Goal: Task Accomplishment & Management: Use online tool/utility

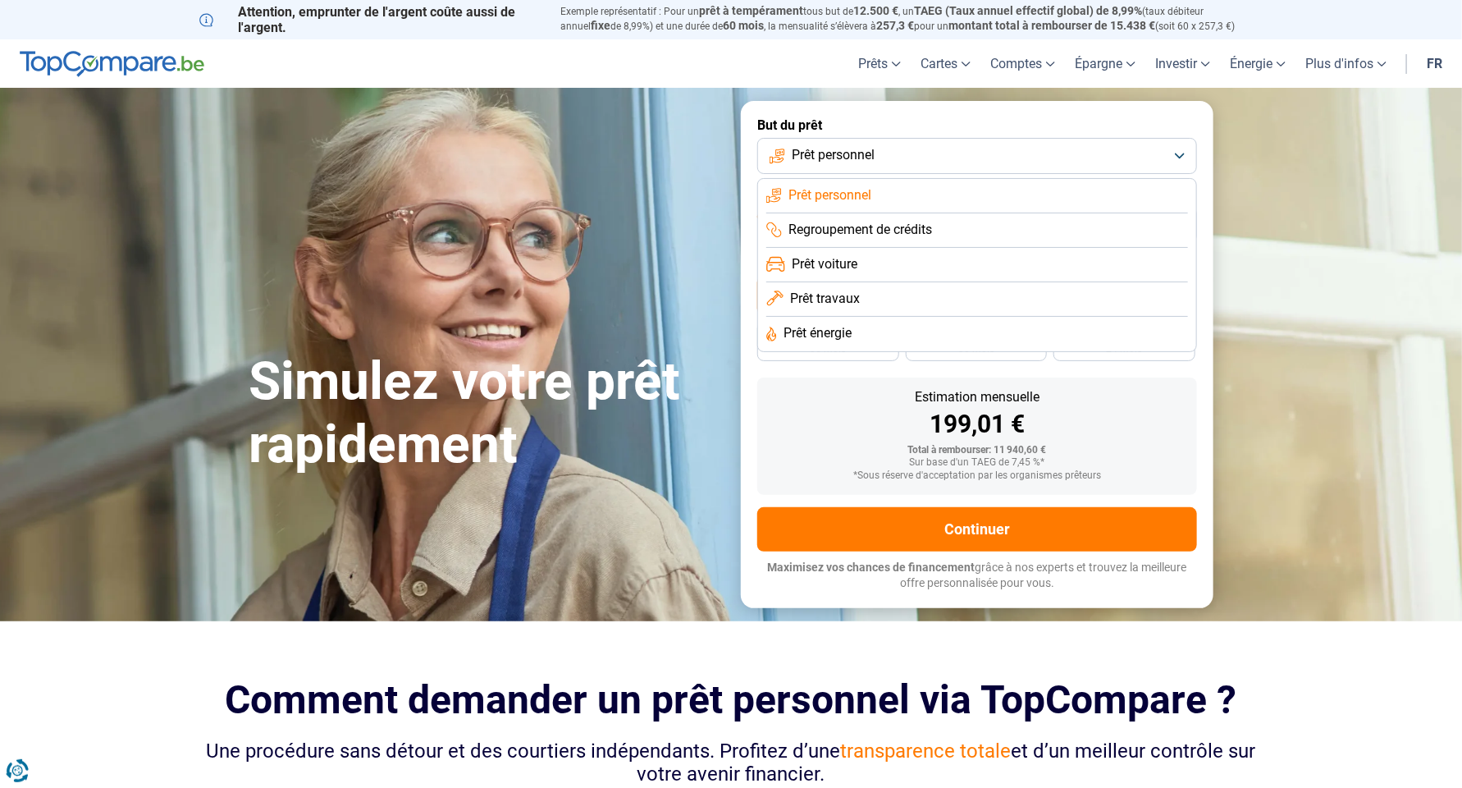
click at [855, 304] on span "Prêt travaux" at bounding box center [825, 299] width 70 height 18
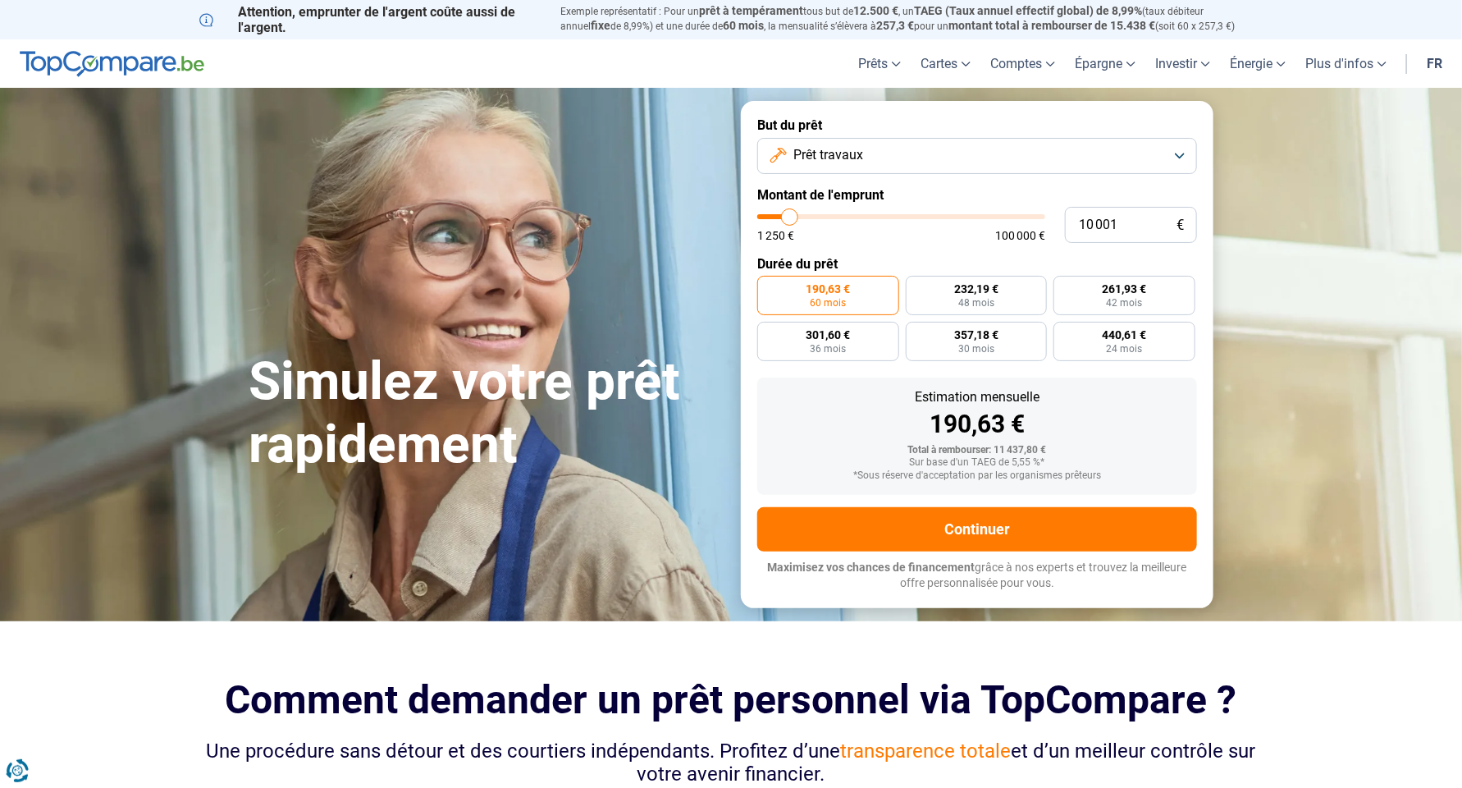
click at [888, 148] on button "Prêt travaux" at bounding box center [977, 156] width 440 height 36
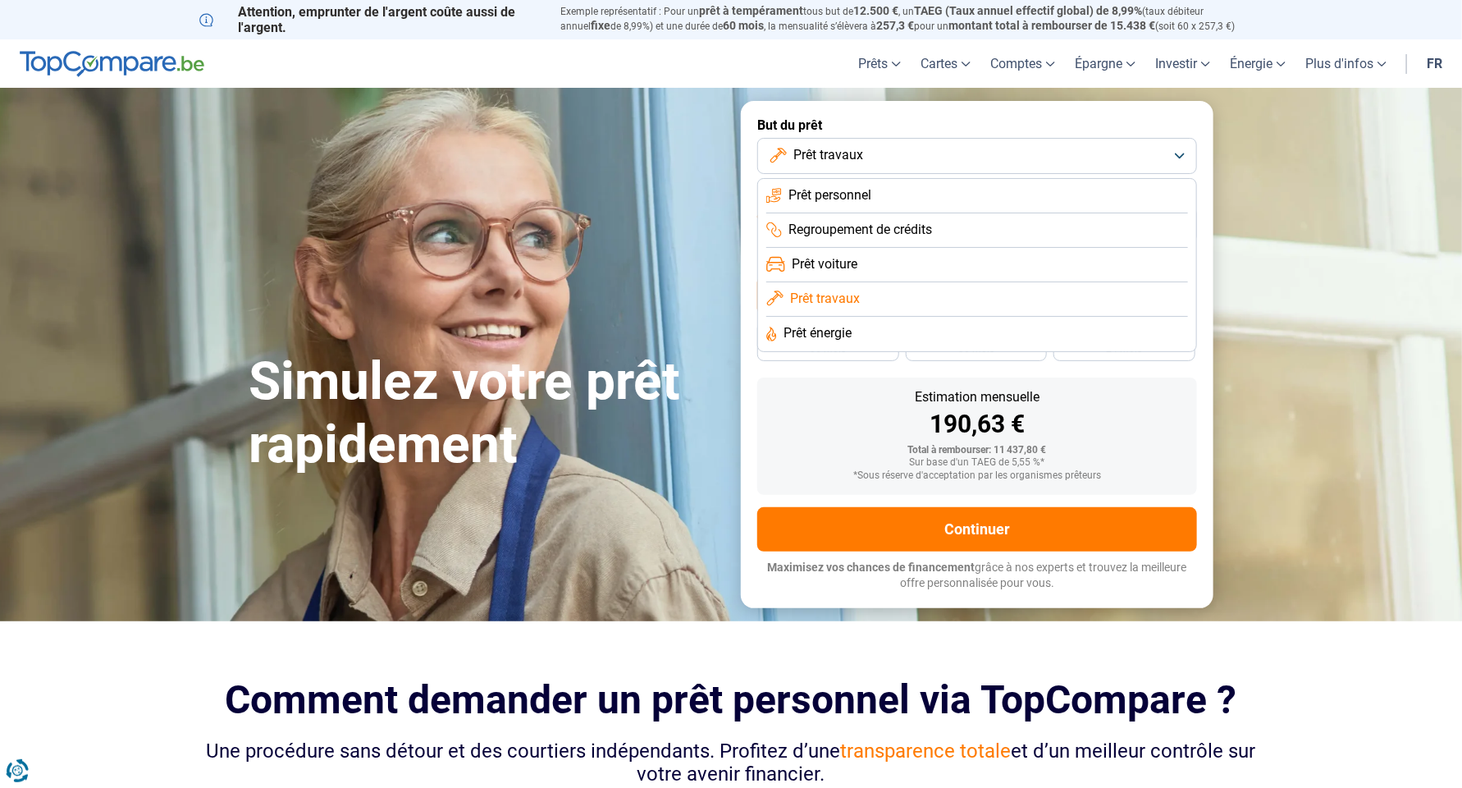
click at [862, 195] on span "Prêt personnel" at bounding box center [830, 195] width 83 height 18
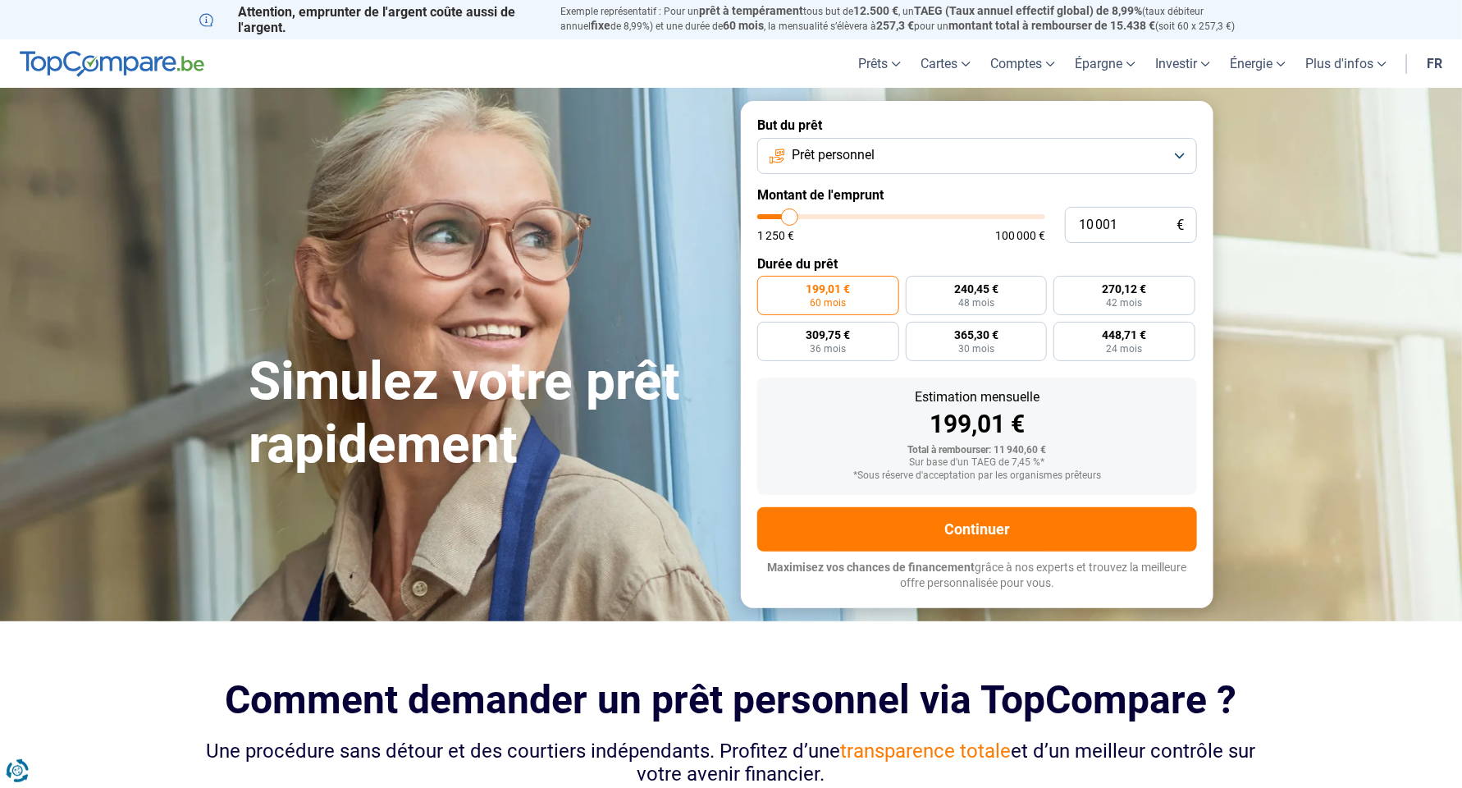
click at [865, 157] on span "Prêt personnel" at bounding box center [833, 155] width 83 height 18
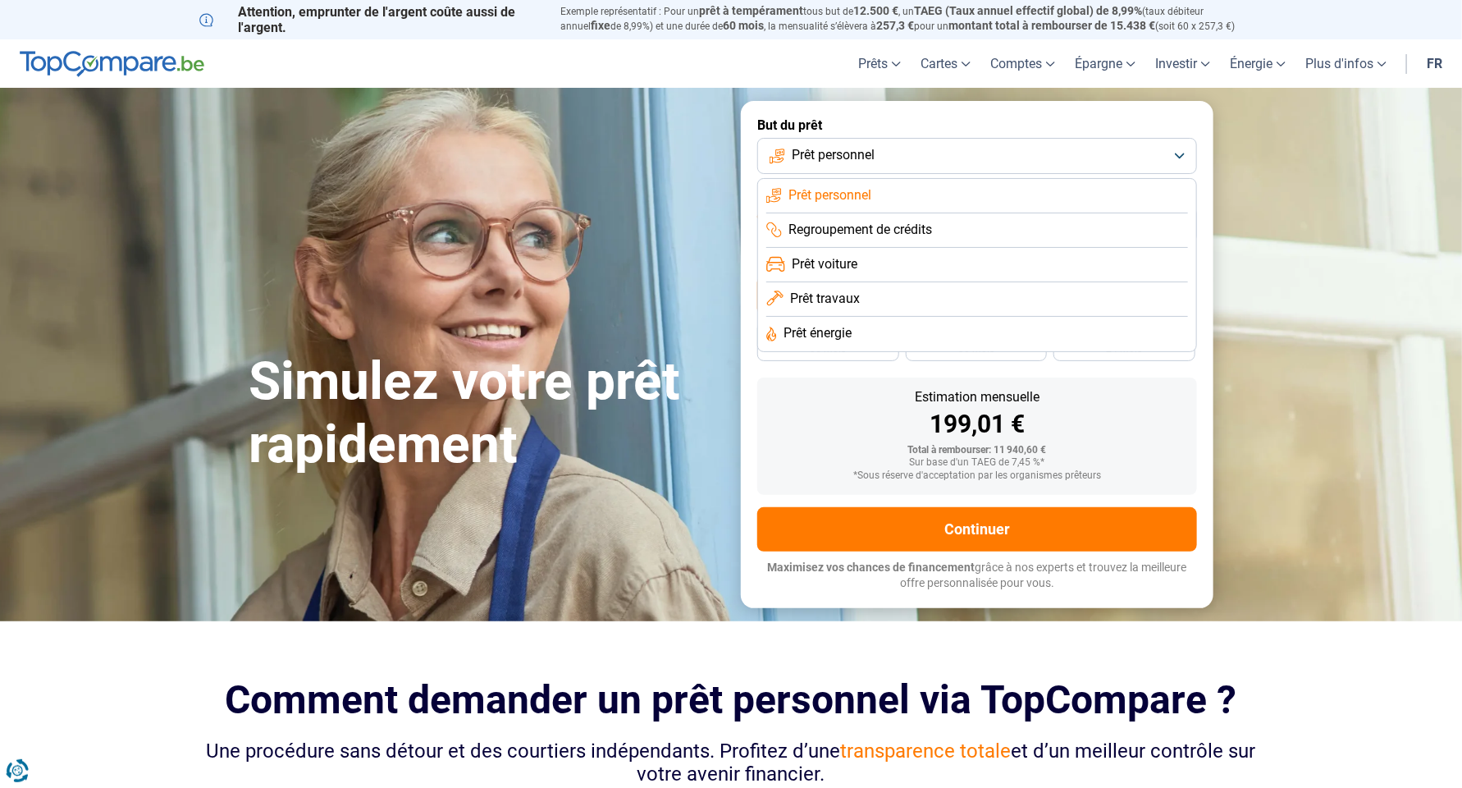
click at [859, 232] on span "Regroupement de crédits" at bounding box center [861, 230] width 144 height 18
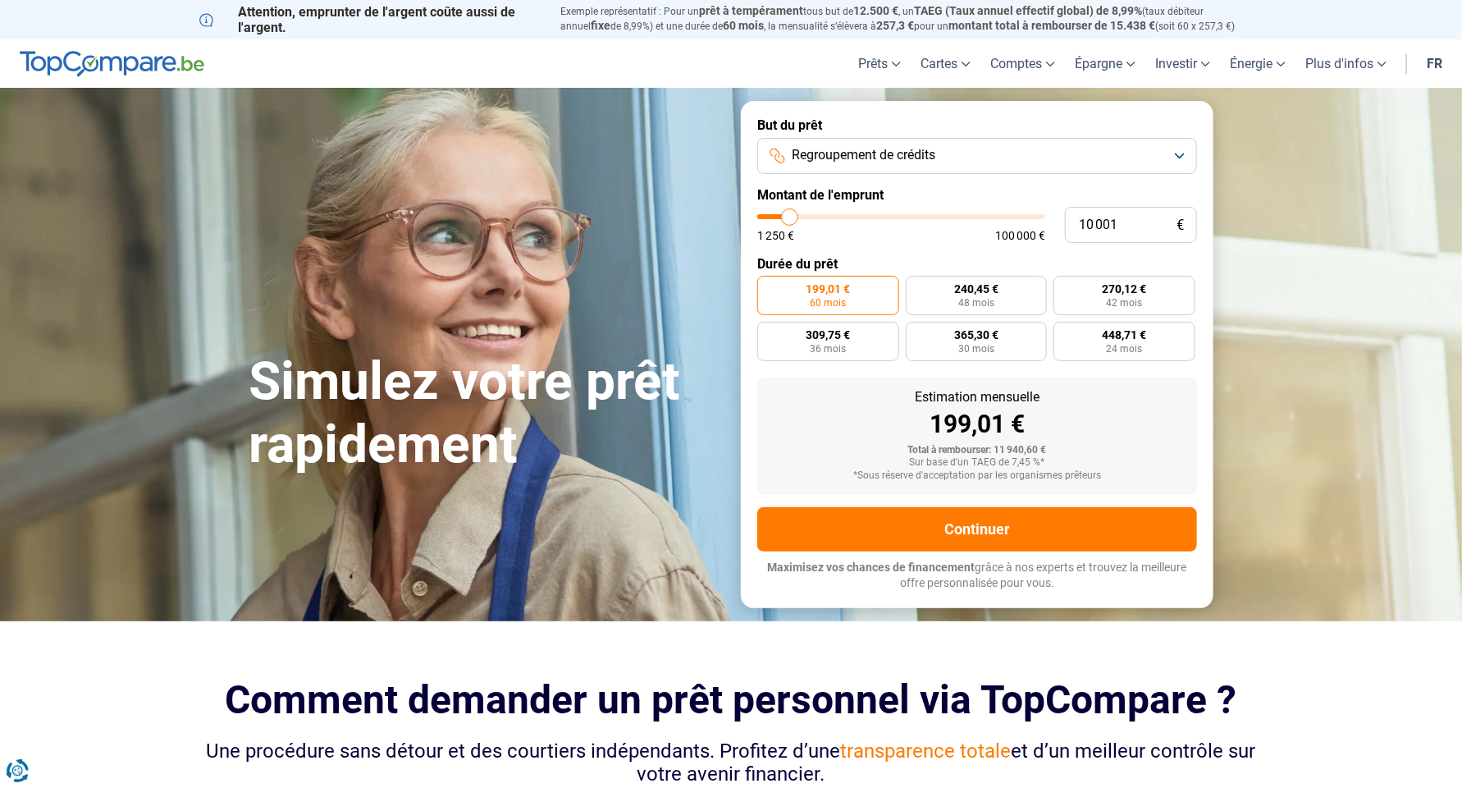
click at [863, 165] on button "Regroupement de crédits" at bounding box center [977, 156] width 440 height 36
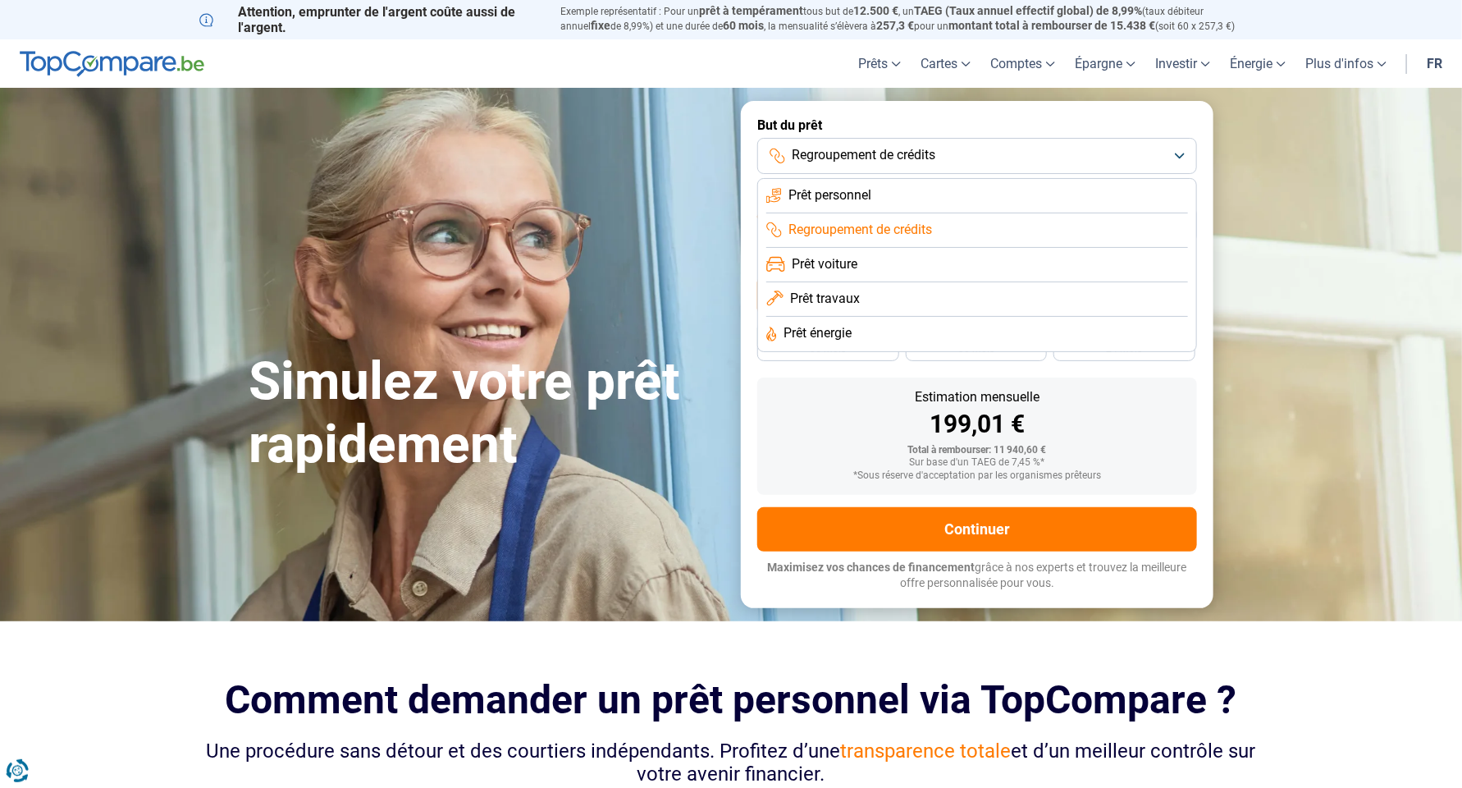
click at [843, 269] on span "Prêt voiture" at bounding box center [825, 264] width 66 height 18
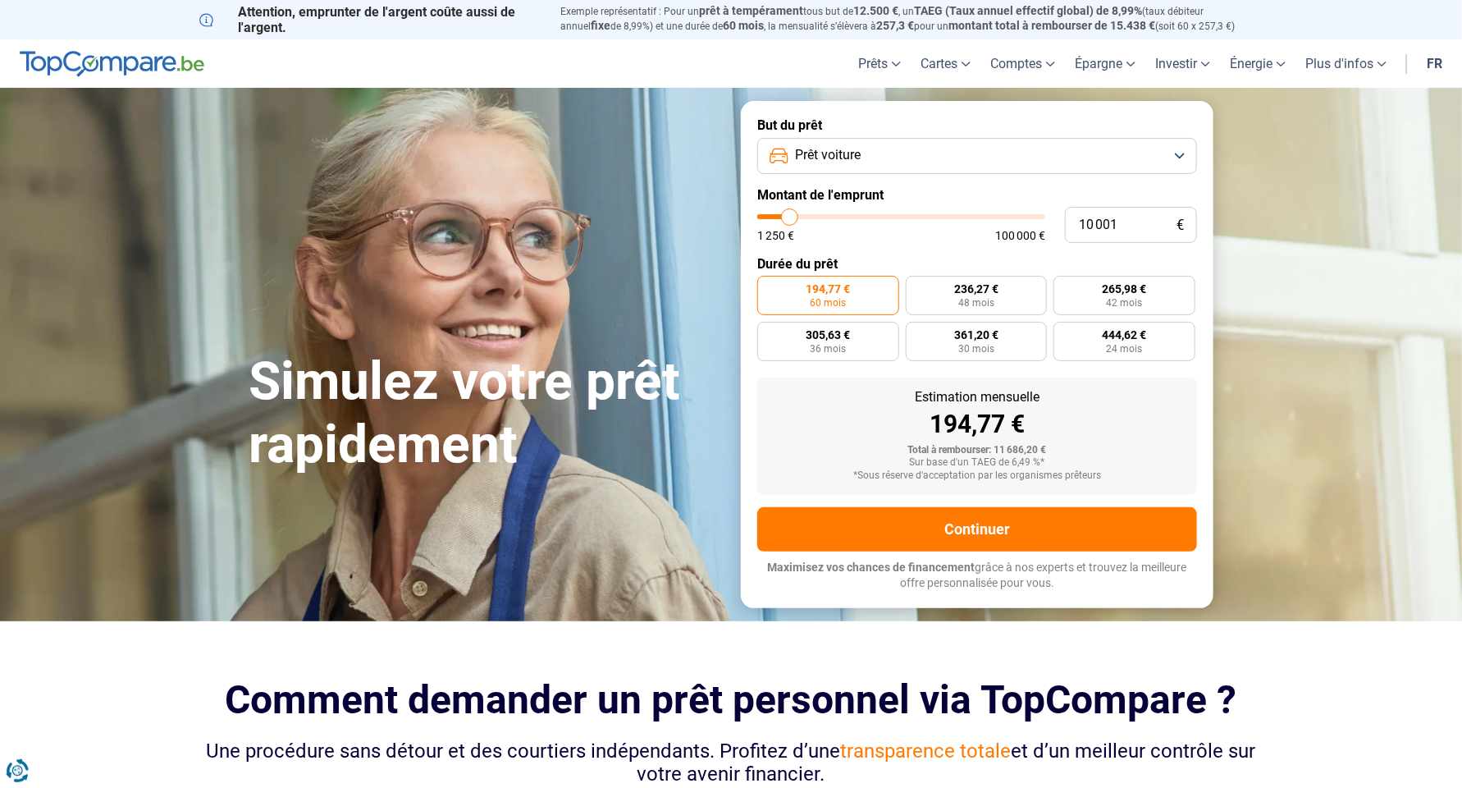
click at [865, 151] on button "Prêt voiture" at bounding box center [977, 156] width 440 height 36
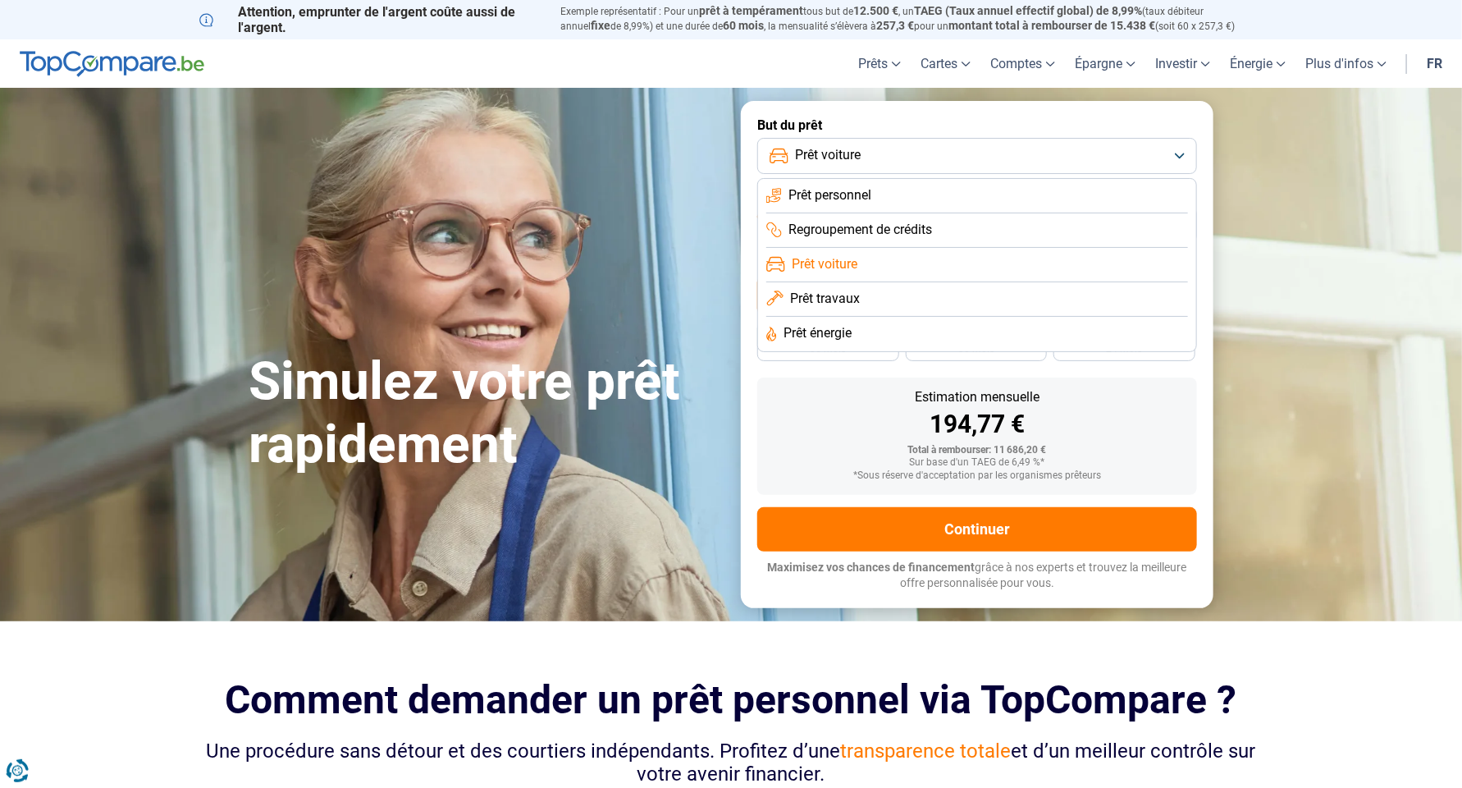
click at [838, 328] on span "Prêt énergie" at bounding box center [818, 333] width 68 height 18
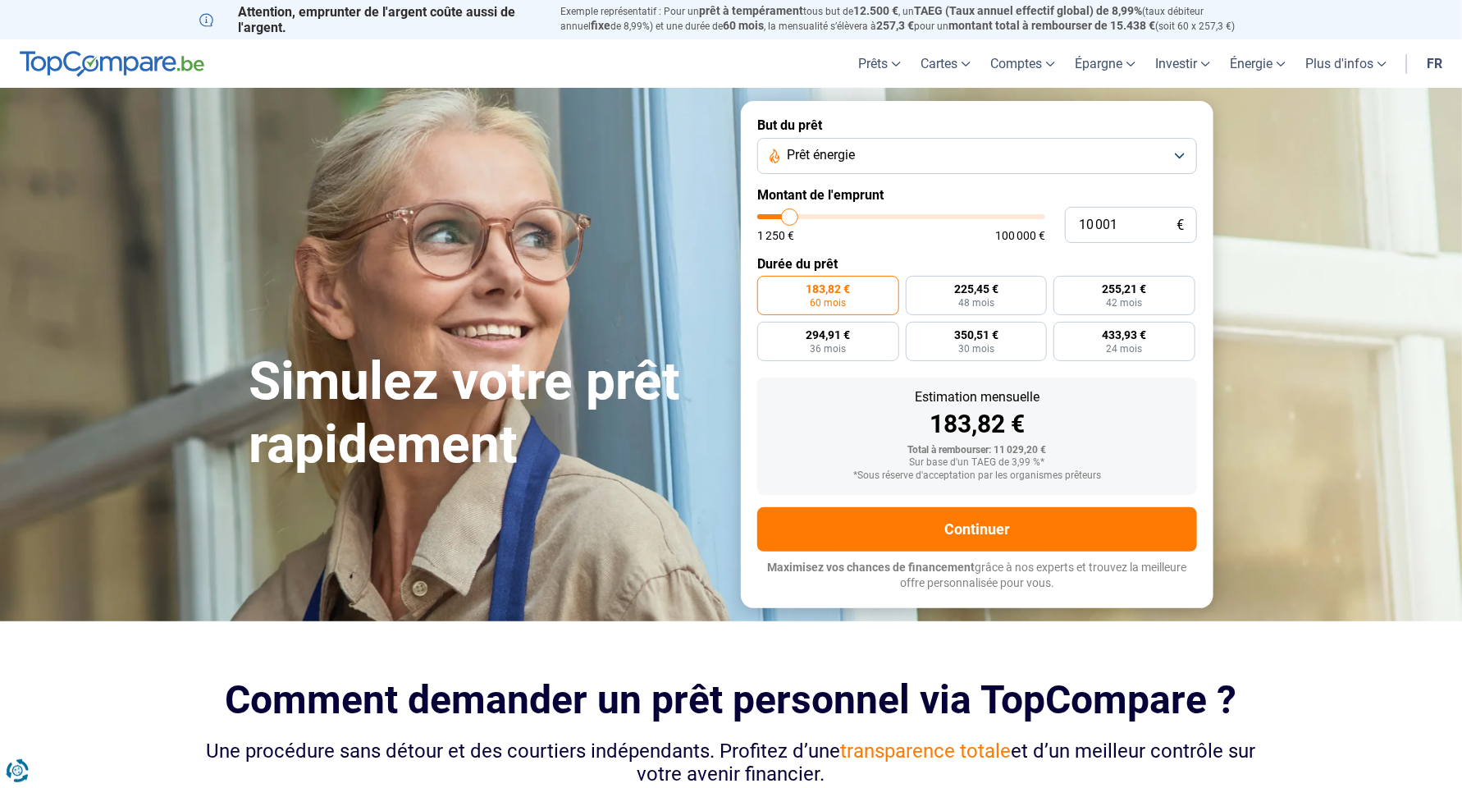
type input "11 750"
type input "11750"
type input "12 000"
type input "12000"
type input "12 250"
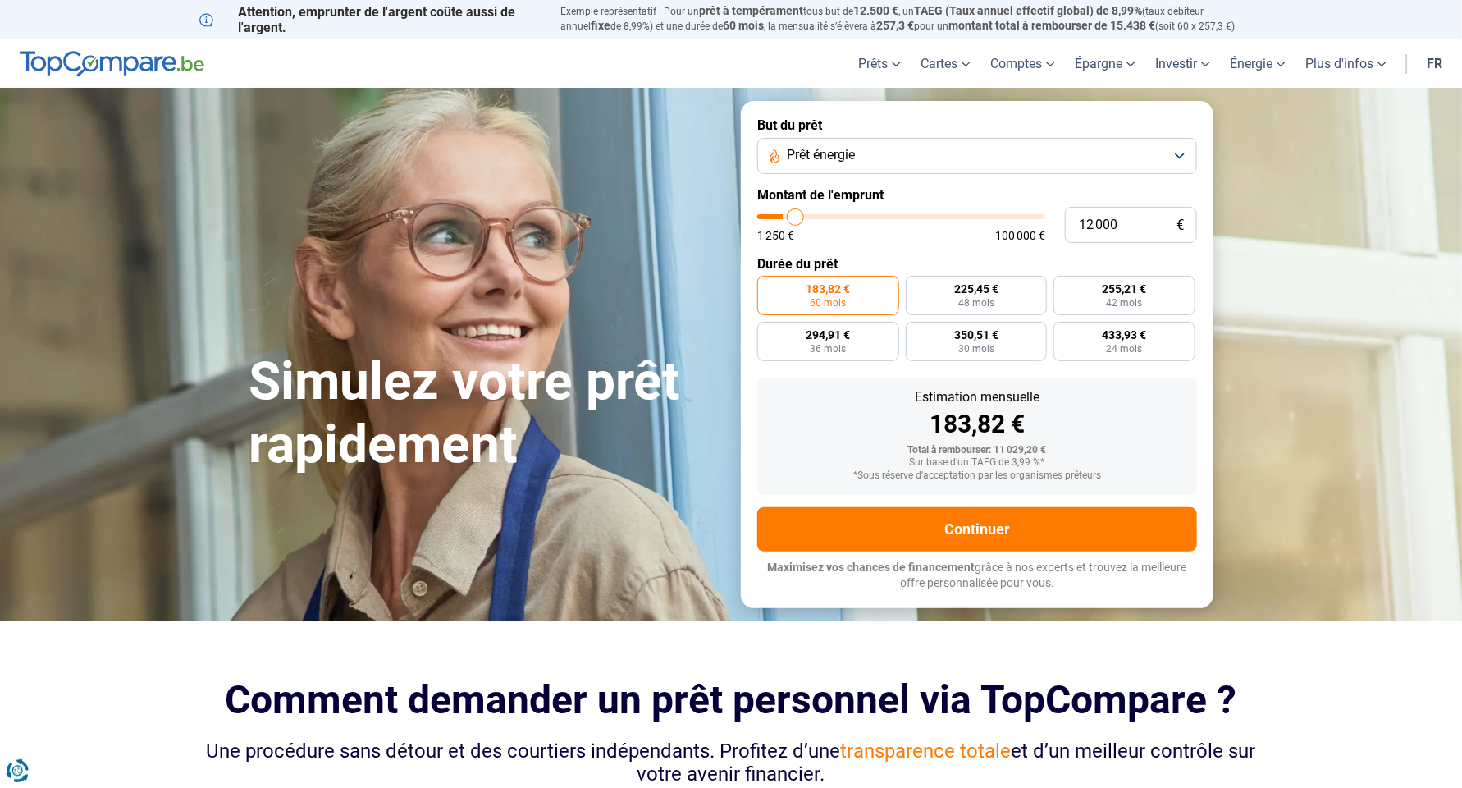
type input "12250"
type input "12 500"
type input "12500"
type input "13 000"
type input "13000"
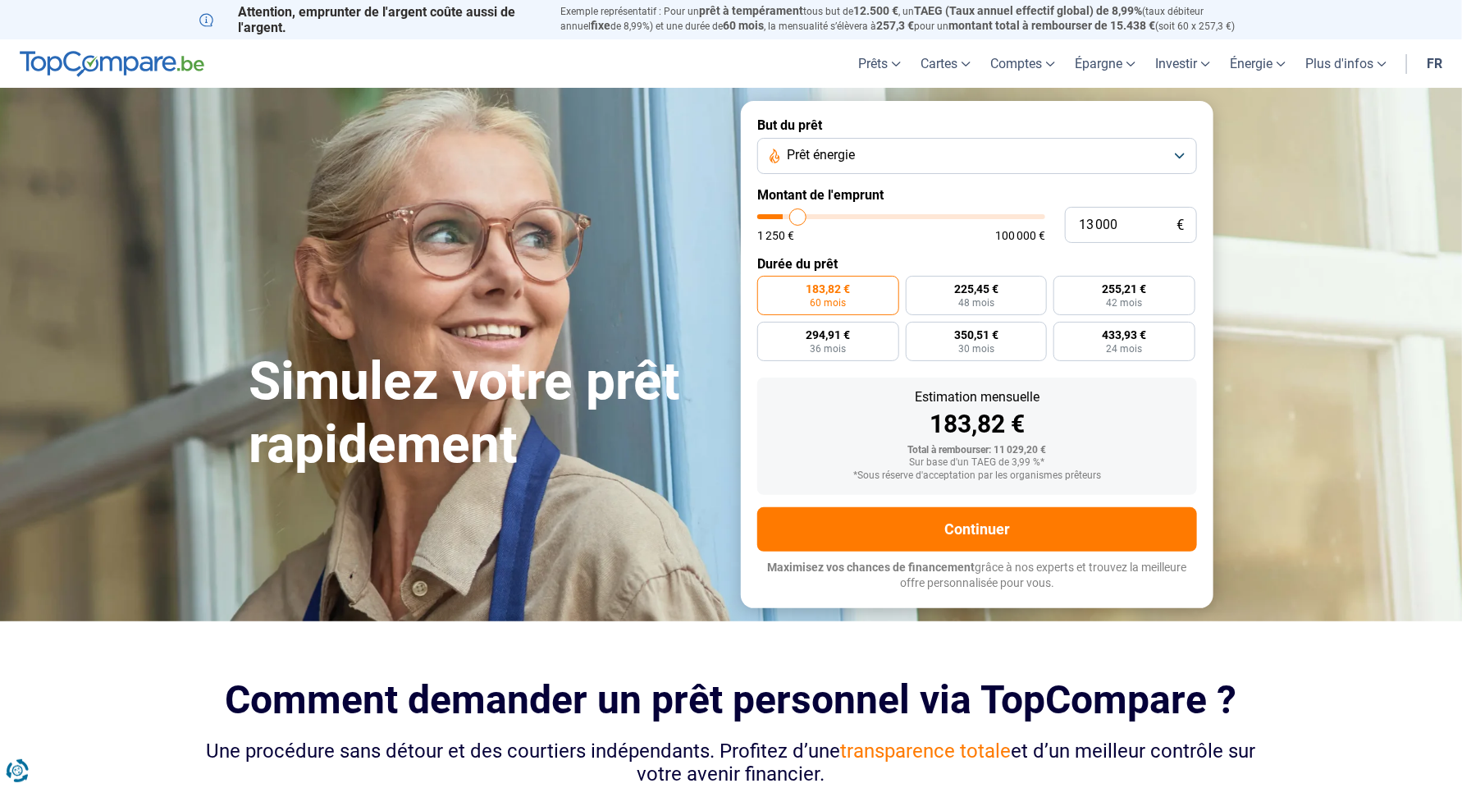
type input "13 250"
type input "13250"
type input "13 500"
type input "13500"
type input "14 250"
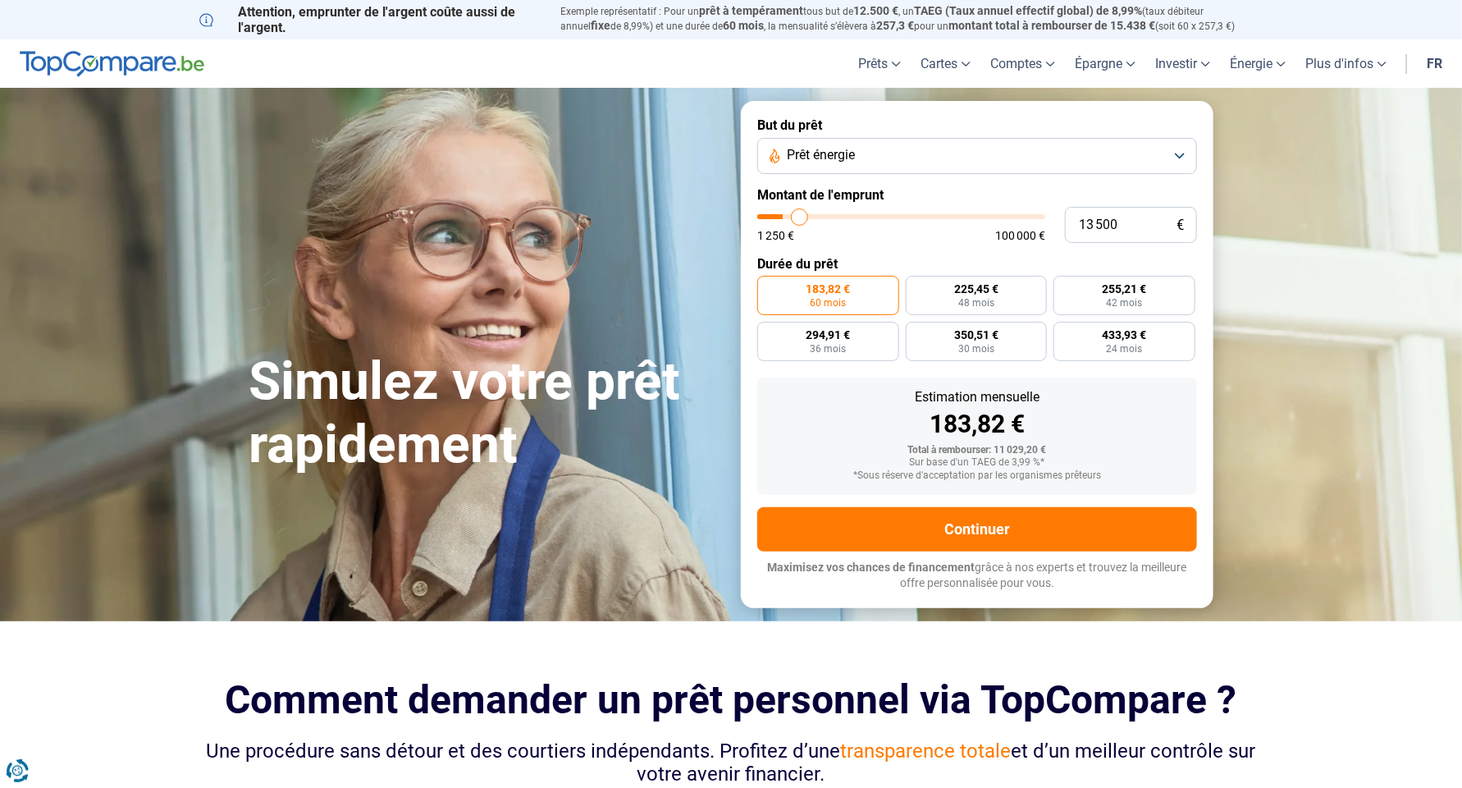
type input "14250"
type input "15 000"
type input "15000"
type input "15 500"
type input "15500"
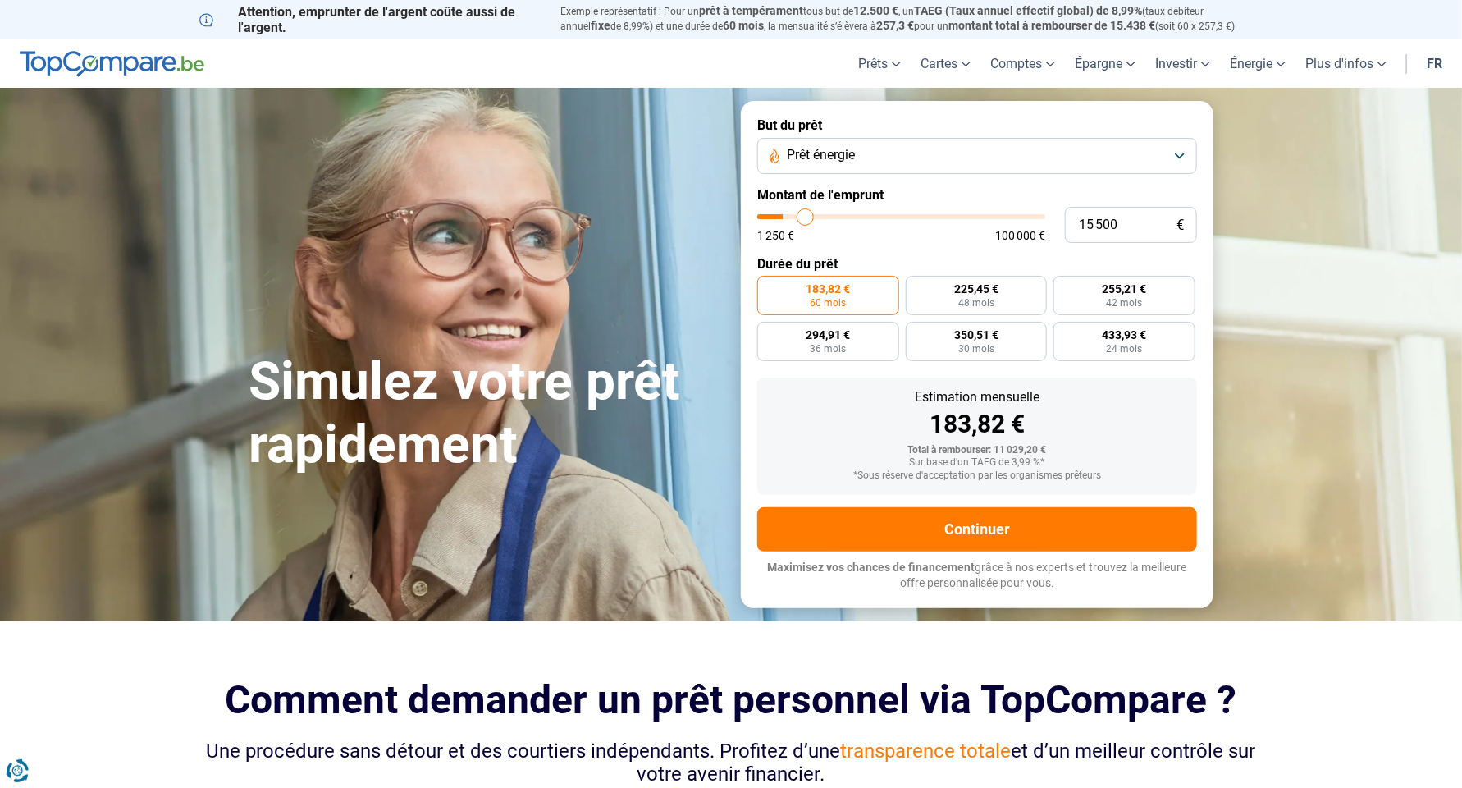
type input "16 000"
type input "16000"
type input "16 500"
type input "16500"
type input "17 250"
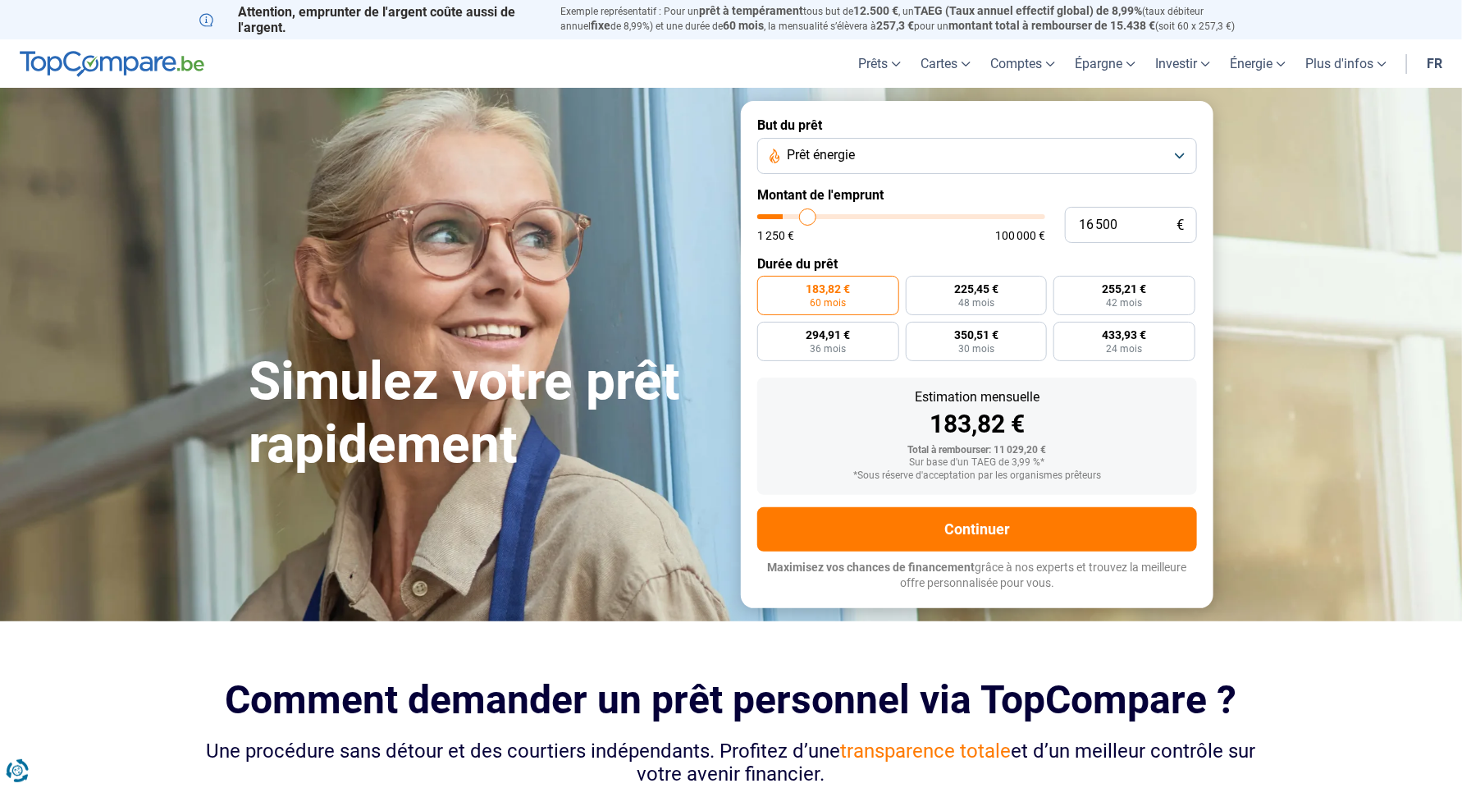
type input "17250"
type input "18 250"
type input "18250"
type input "18 750"
type input "18750"
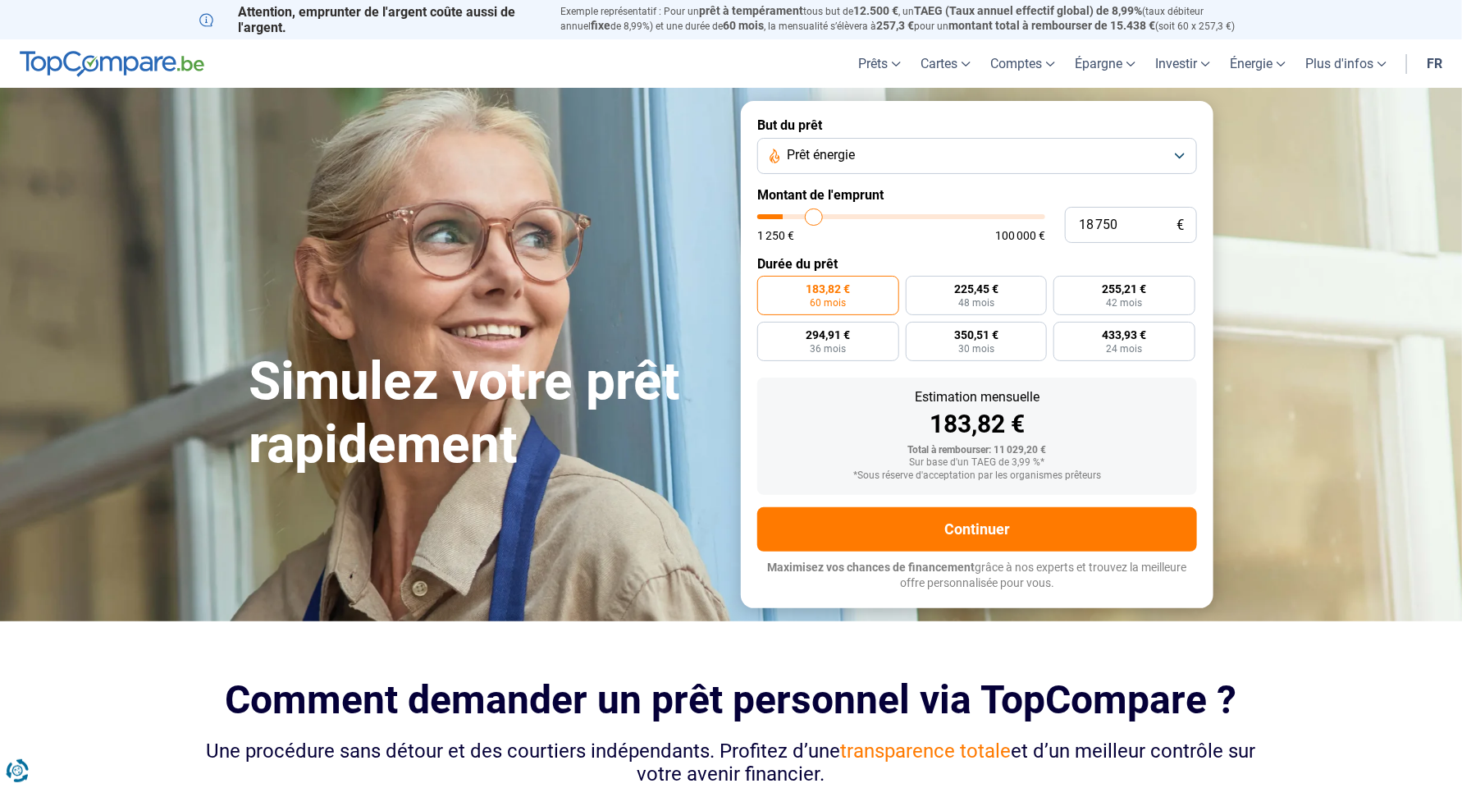
type input "19 750"
type input "19750"
type input "20 250"
type input "20250"
type input "20 750"
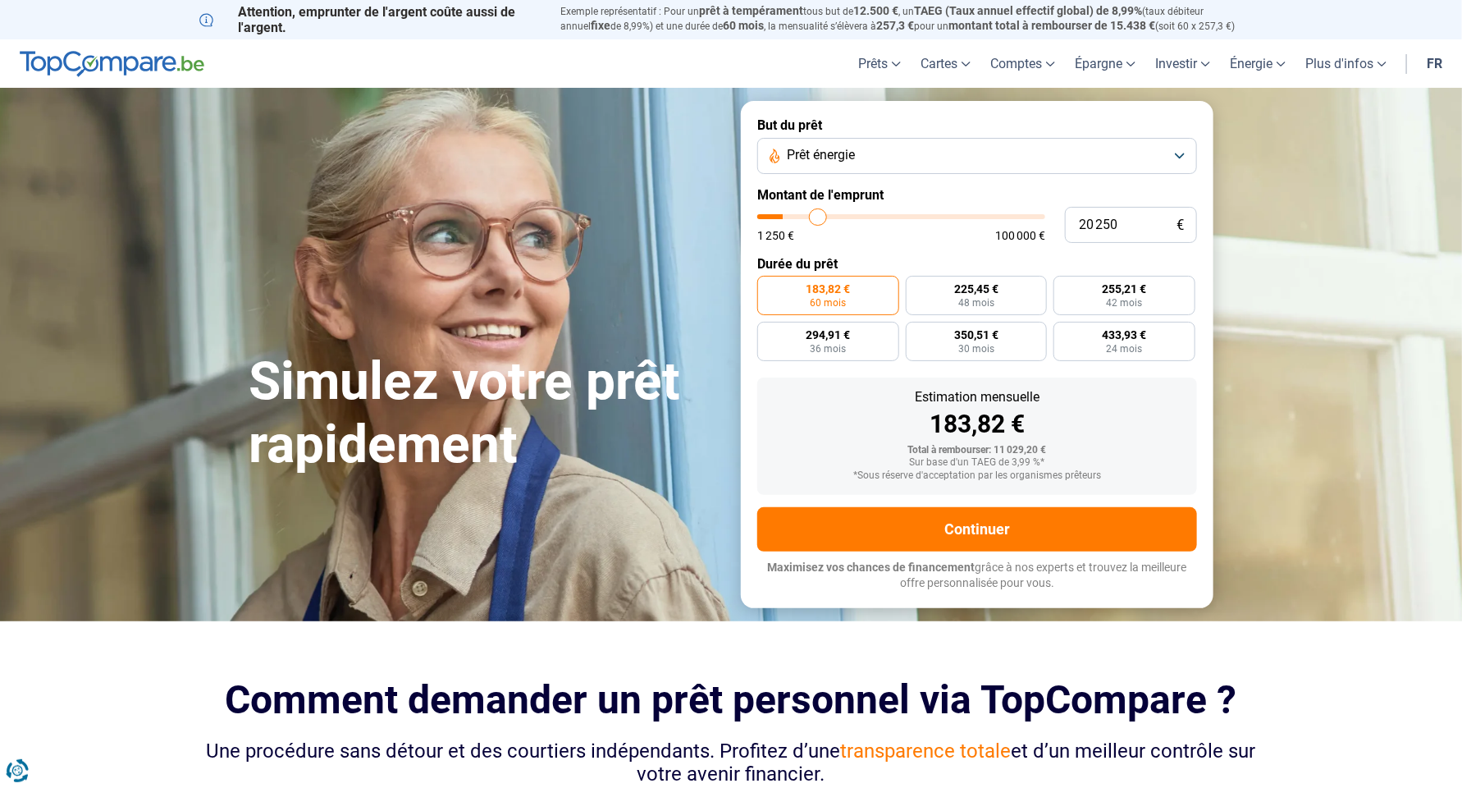
type input "20750"
type input "21 250"
type input "21250"
type input "21 750"
type input "21750"
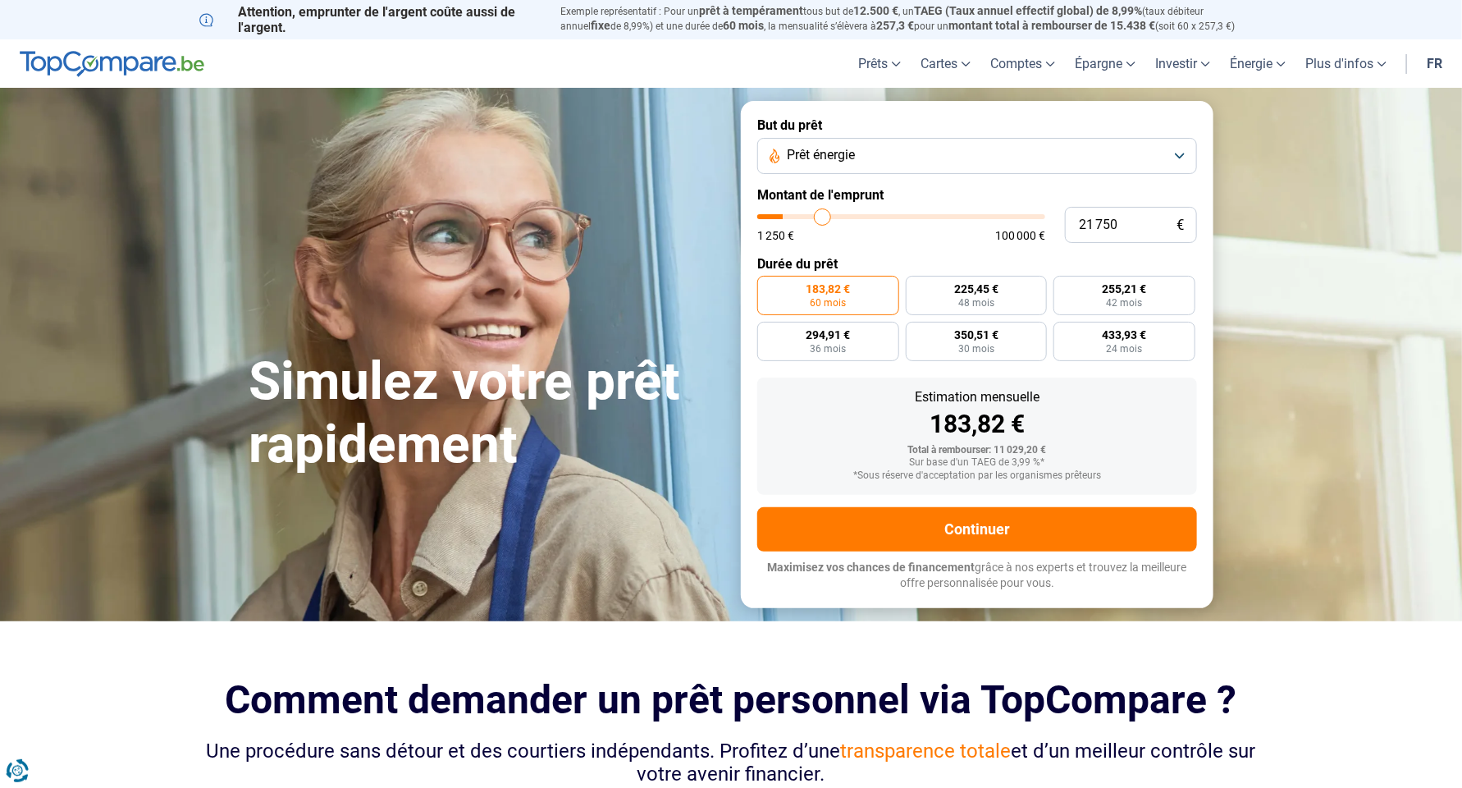
type input "22 500"
type input "22500"
type input "22 750"
type input "22750"
type input "23 000"
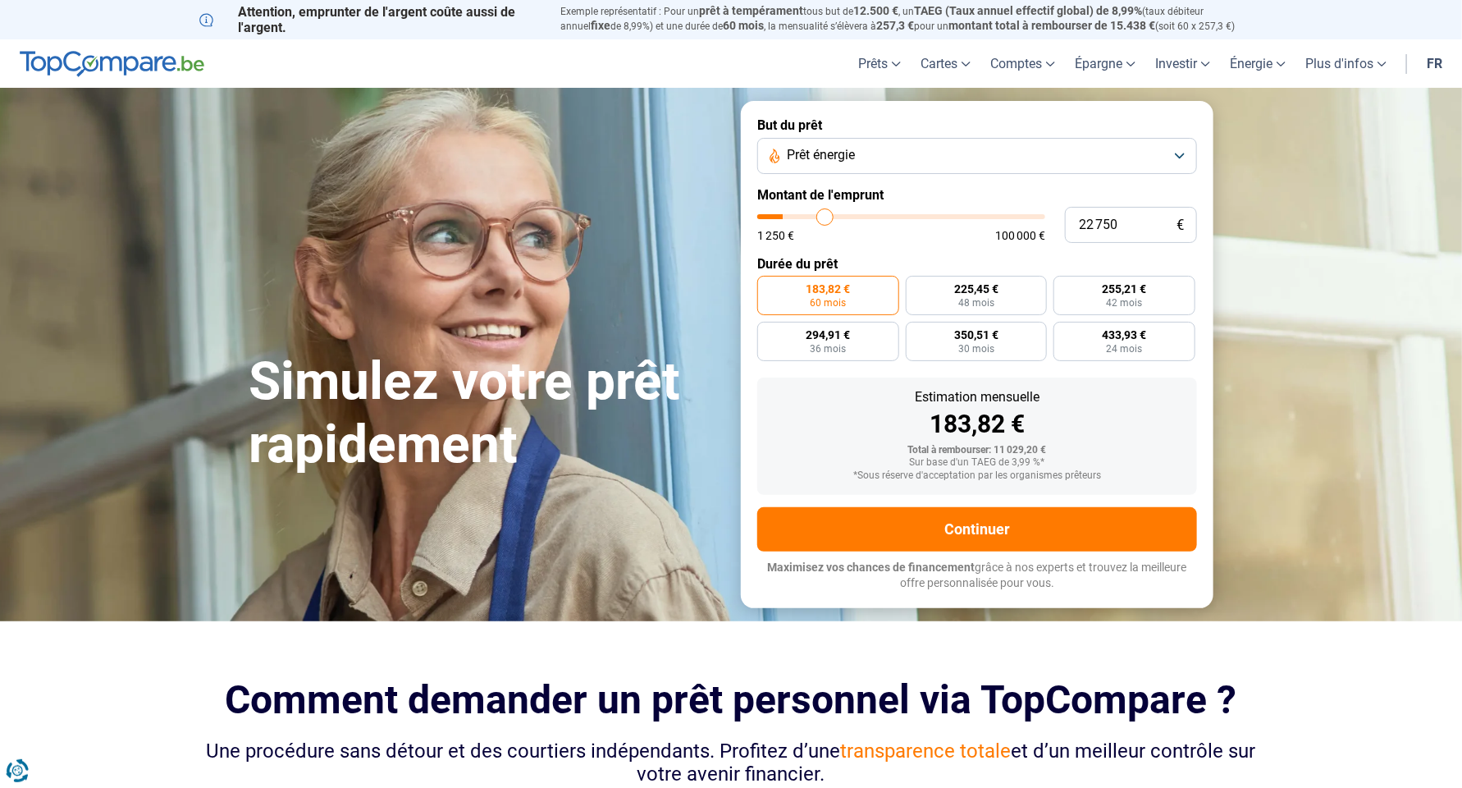
type input "23000"
type input "23 500"
type input "23500"
type input "23 750"
type input "23750"
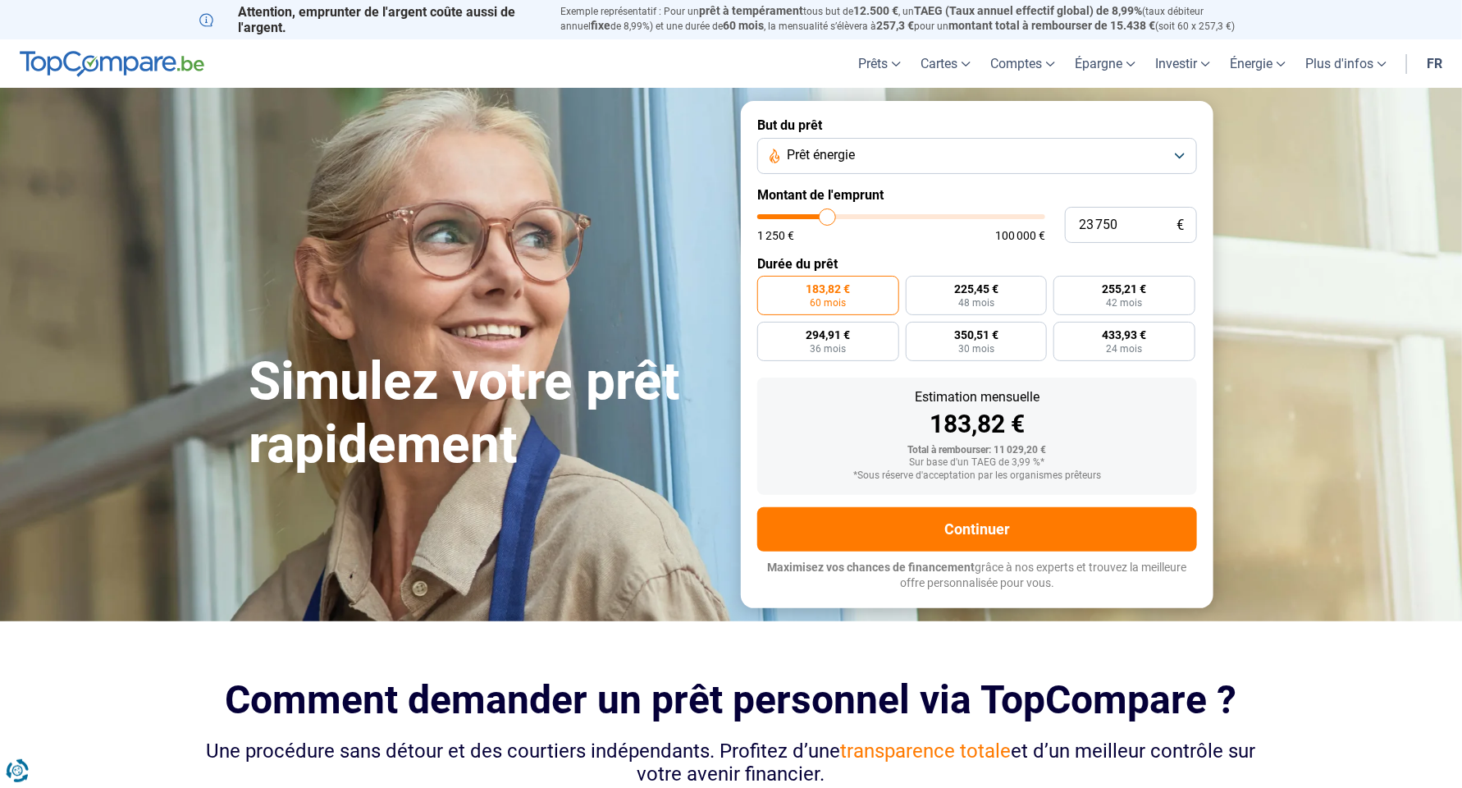
type input "24 000"
type input "24000"
type input "24 500"
type input "24500"
type input "24 750"
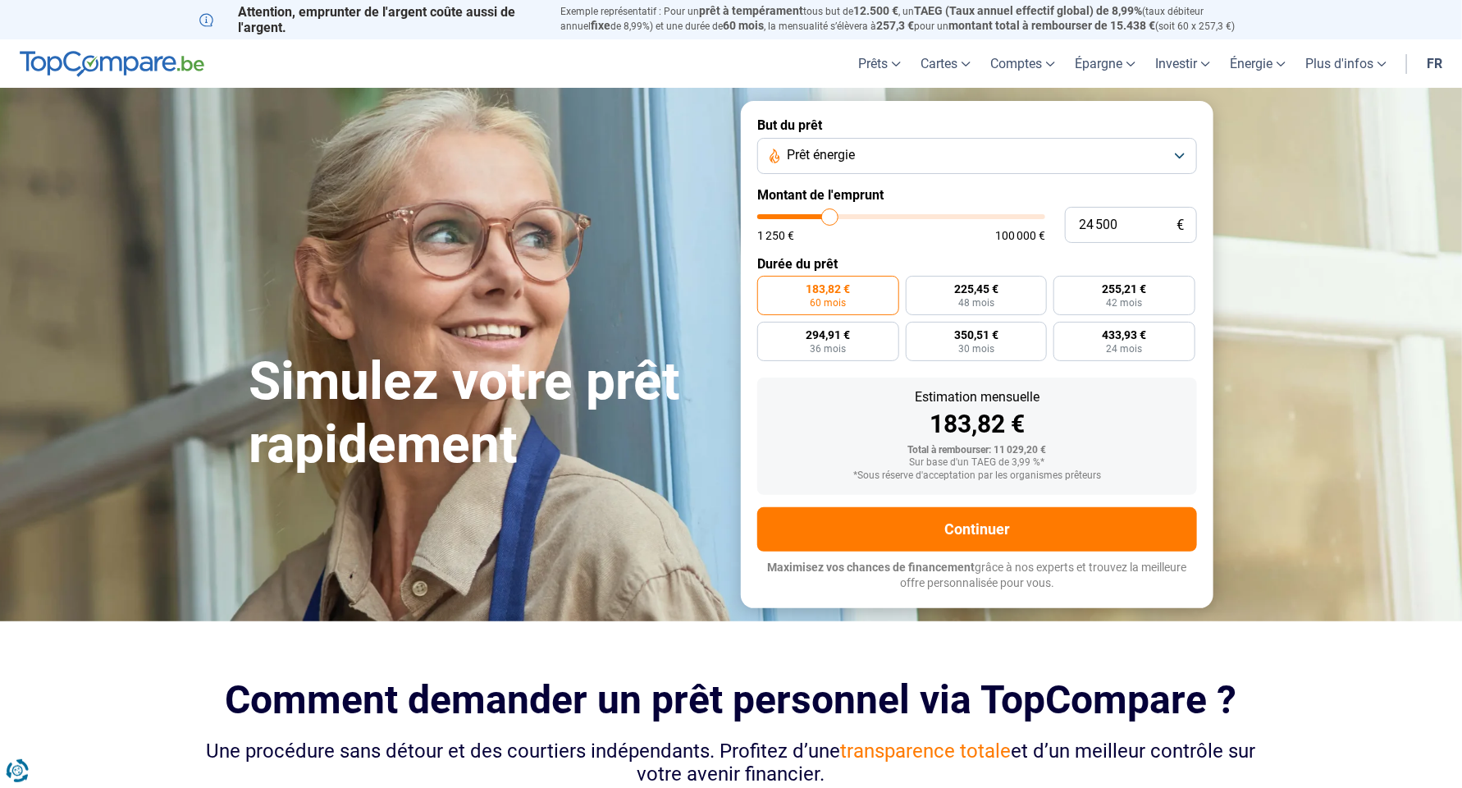
type input "24750"
type input "25 000"
type input "25000"
type input "25 250"
type input "25250"
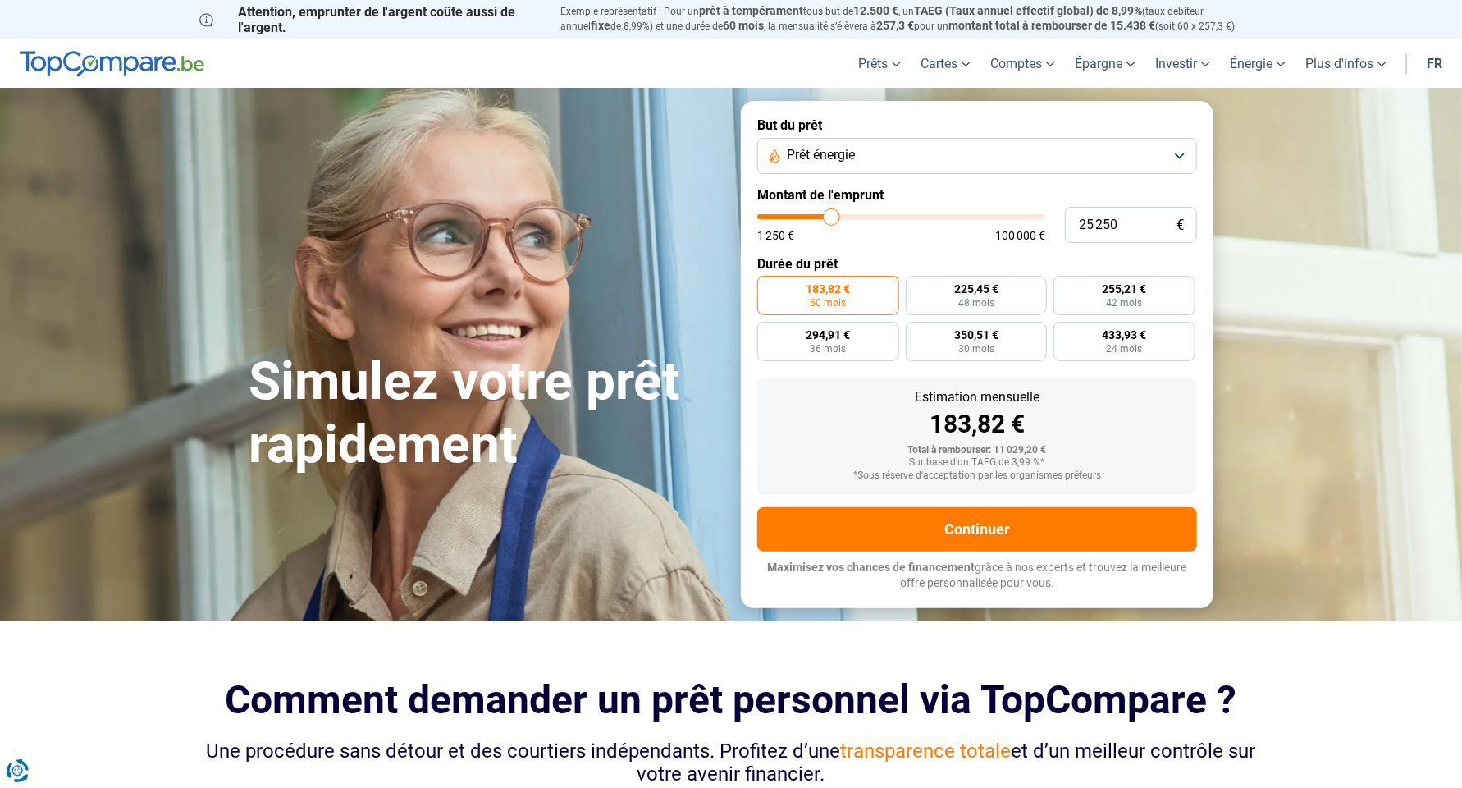
type input "25 500"
type input "25500"
type input "25 750"
type input "25750"
type input "26 000"
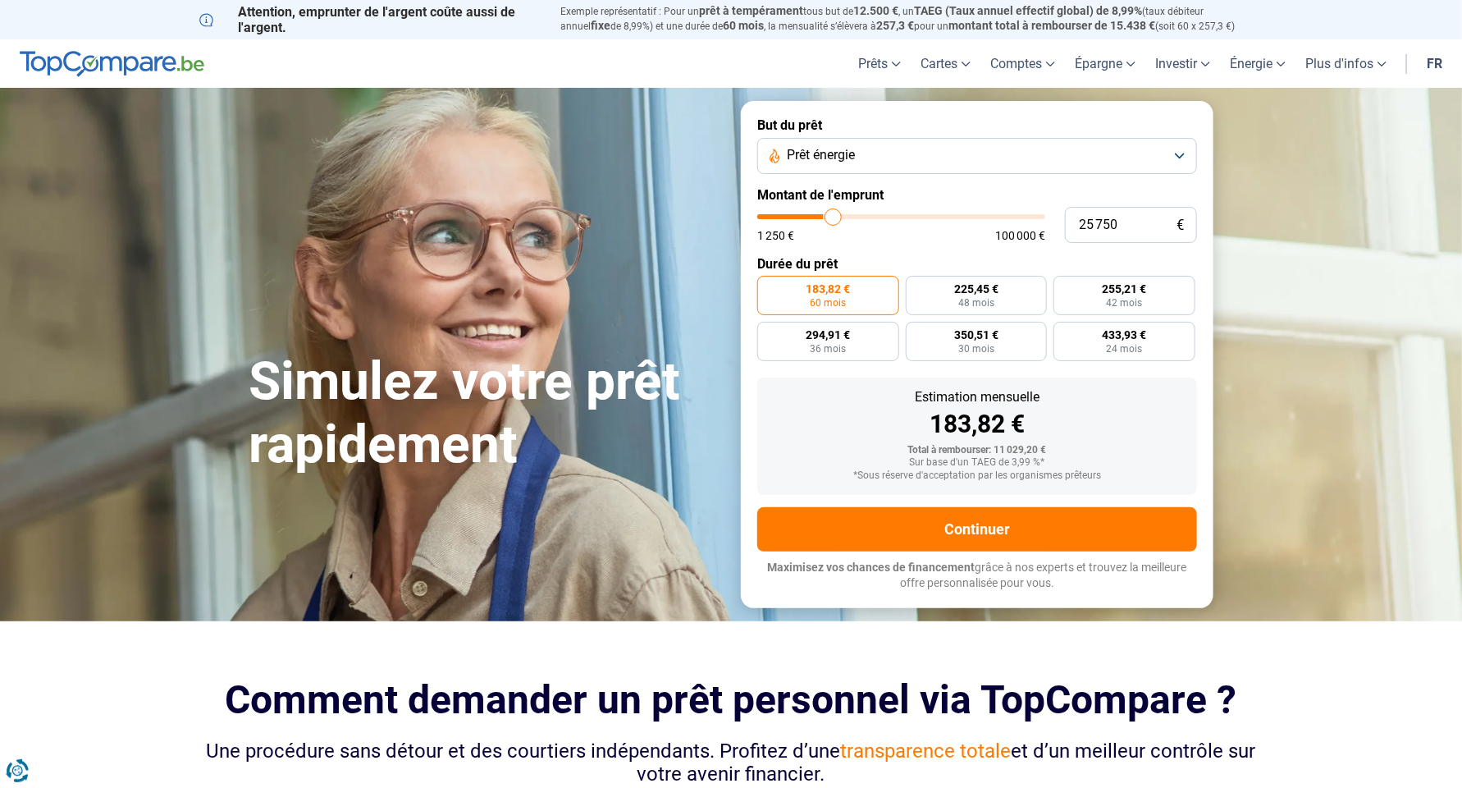
type input "26000"
type input "26 250"
type input "26250"
type input "26 500"
type input "26500"
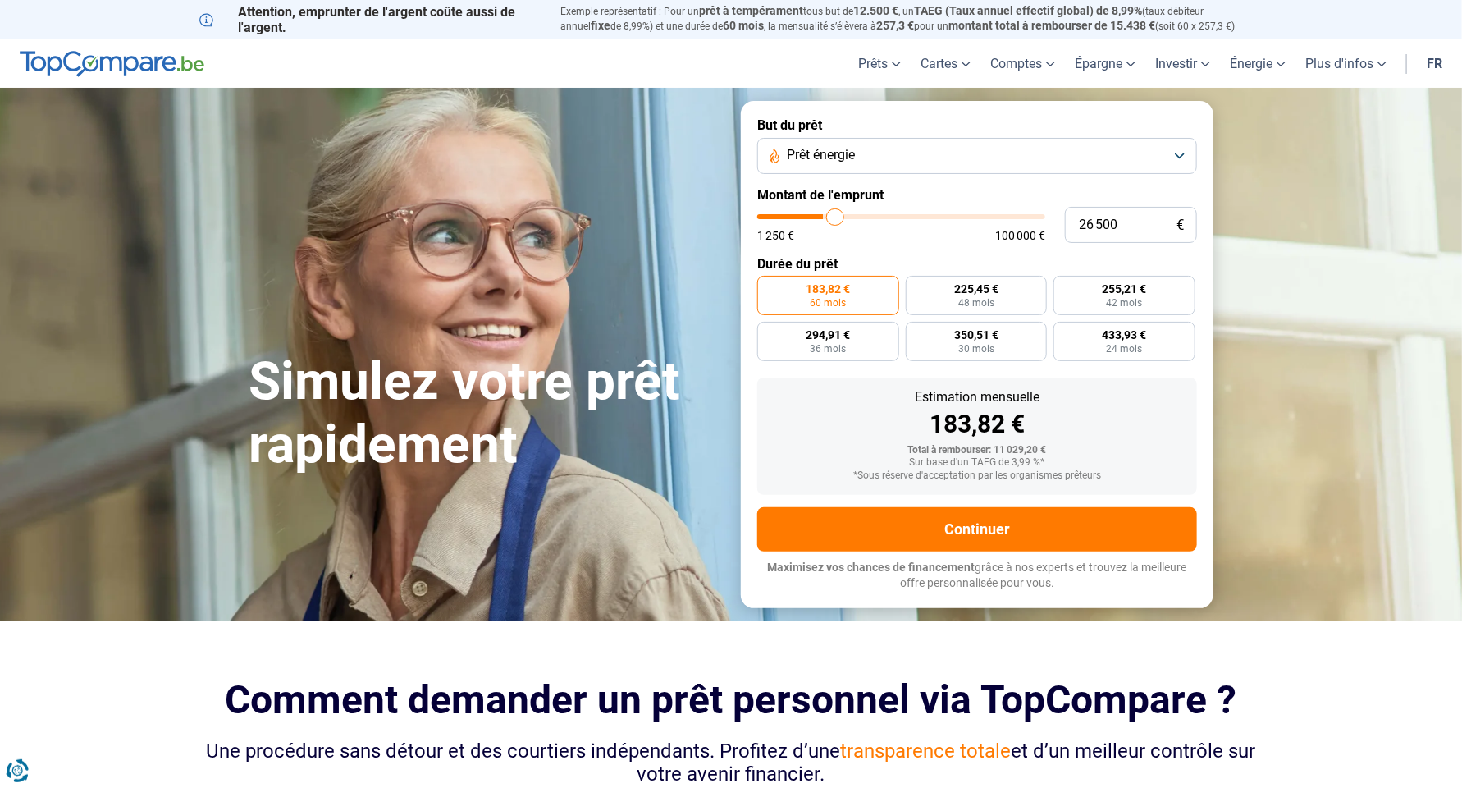
type input "26 750"
type input "26750"
type input "27 000"
type input "27000"
type input "27 250"
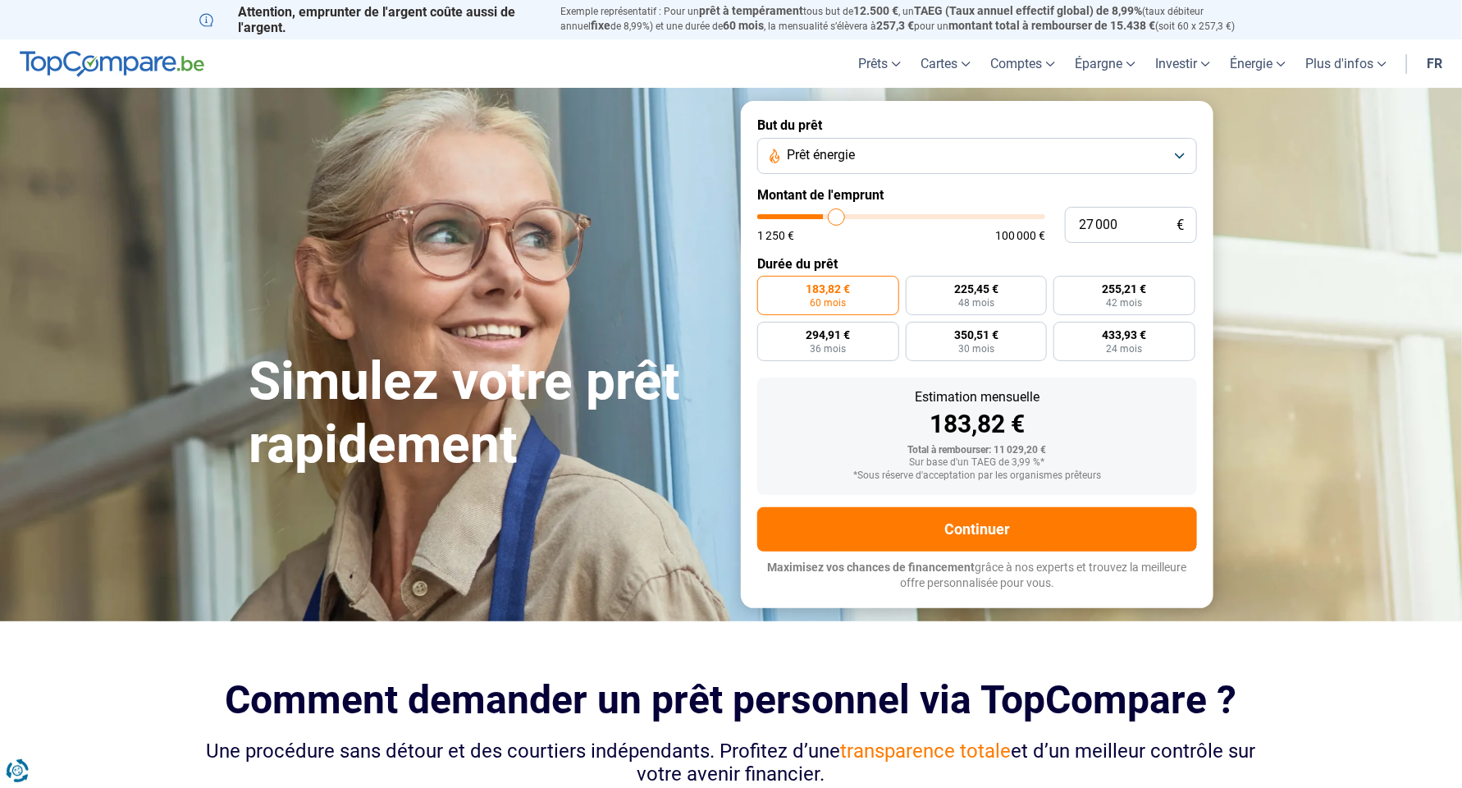
type input "27250"
type input "27 750"
type input "27750"
type input "28 250"
type input "28250"
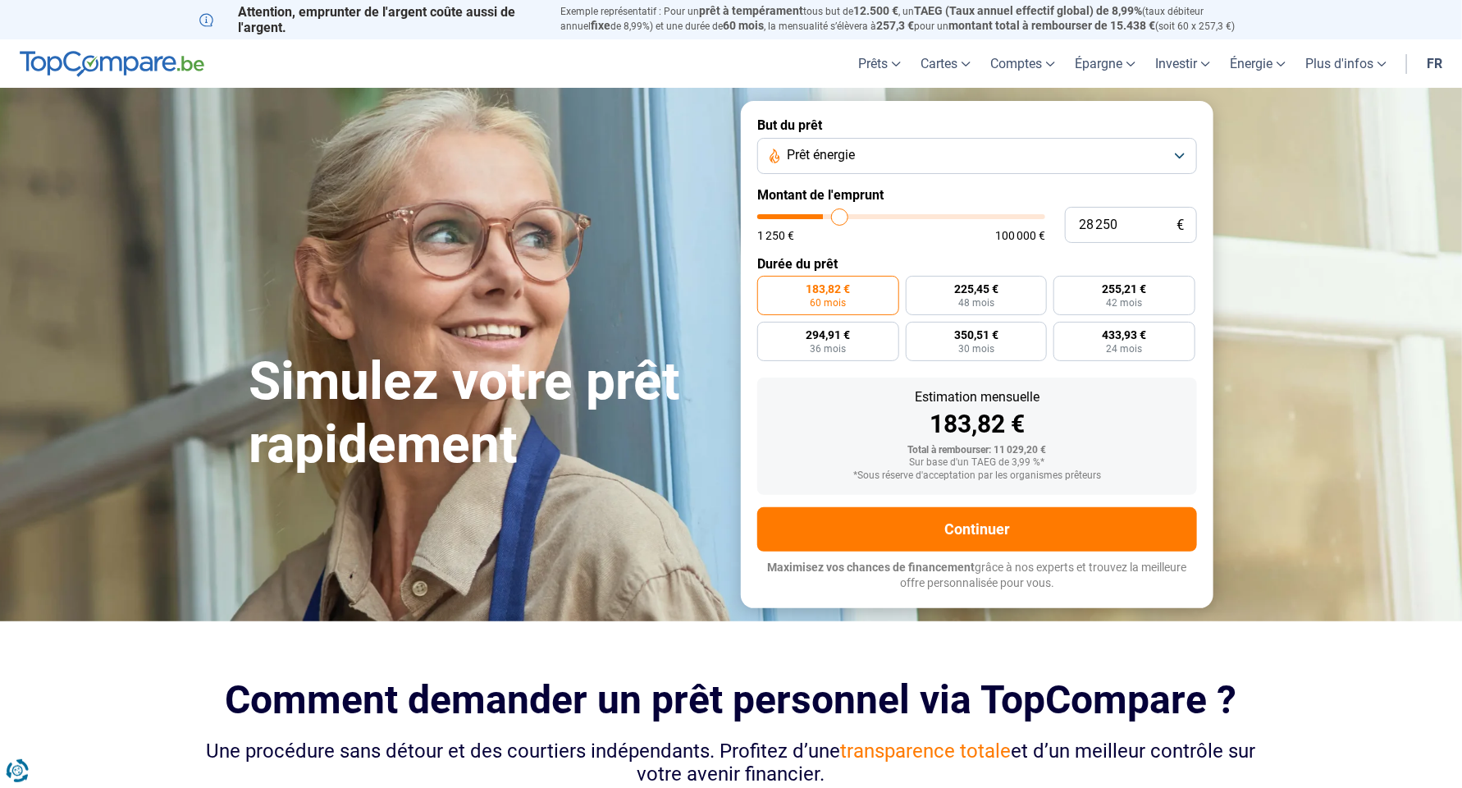
type input "28 750"
type input "28750"
type input "29 250"
type input "29250"
type input "29 750"
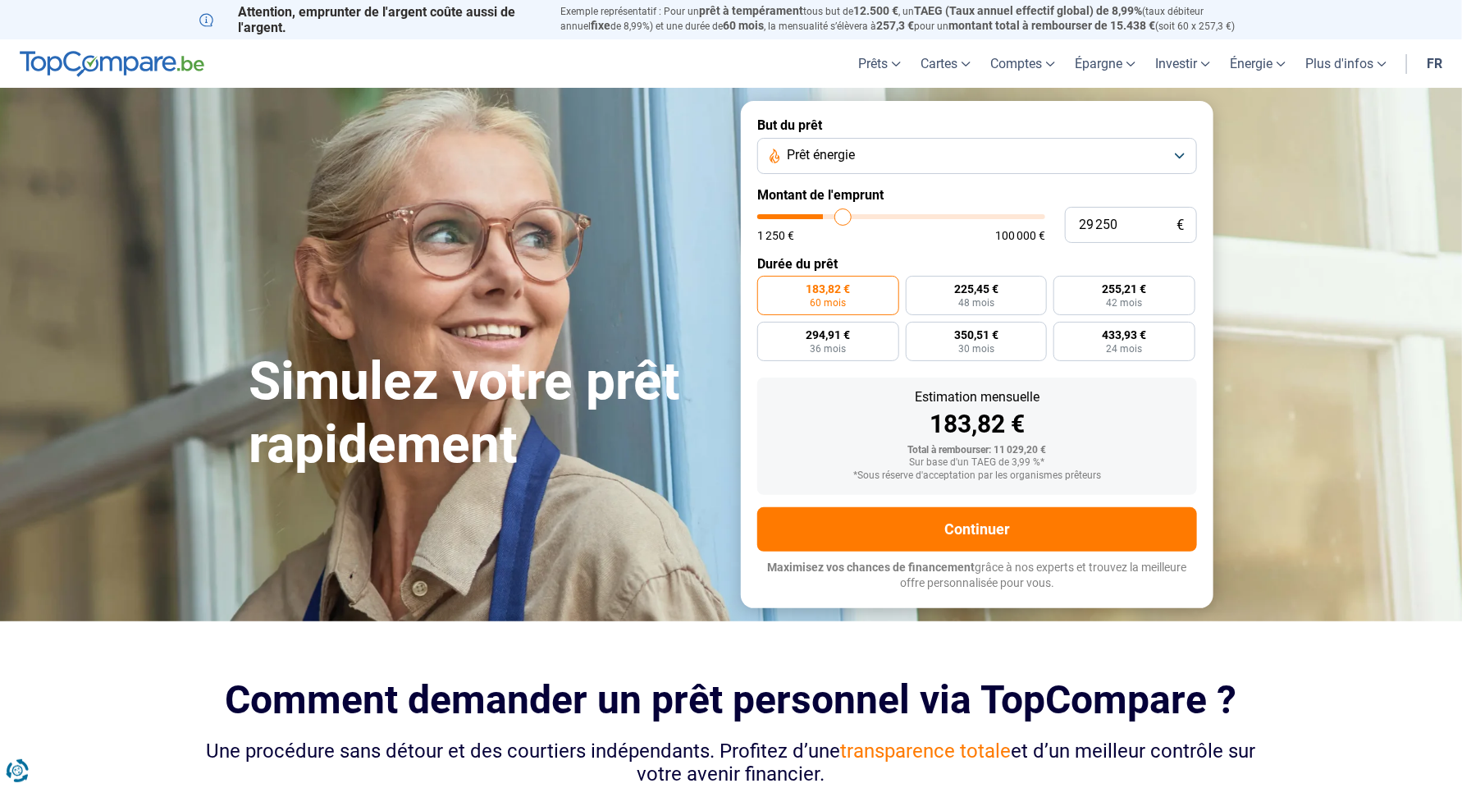
type input "29750"
type input "30 250"
type input "30250"
type input "30 750"
type input "30750"
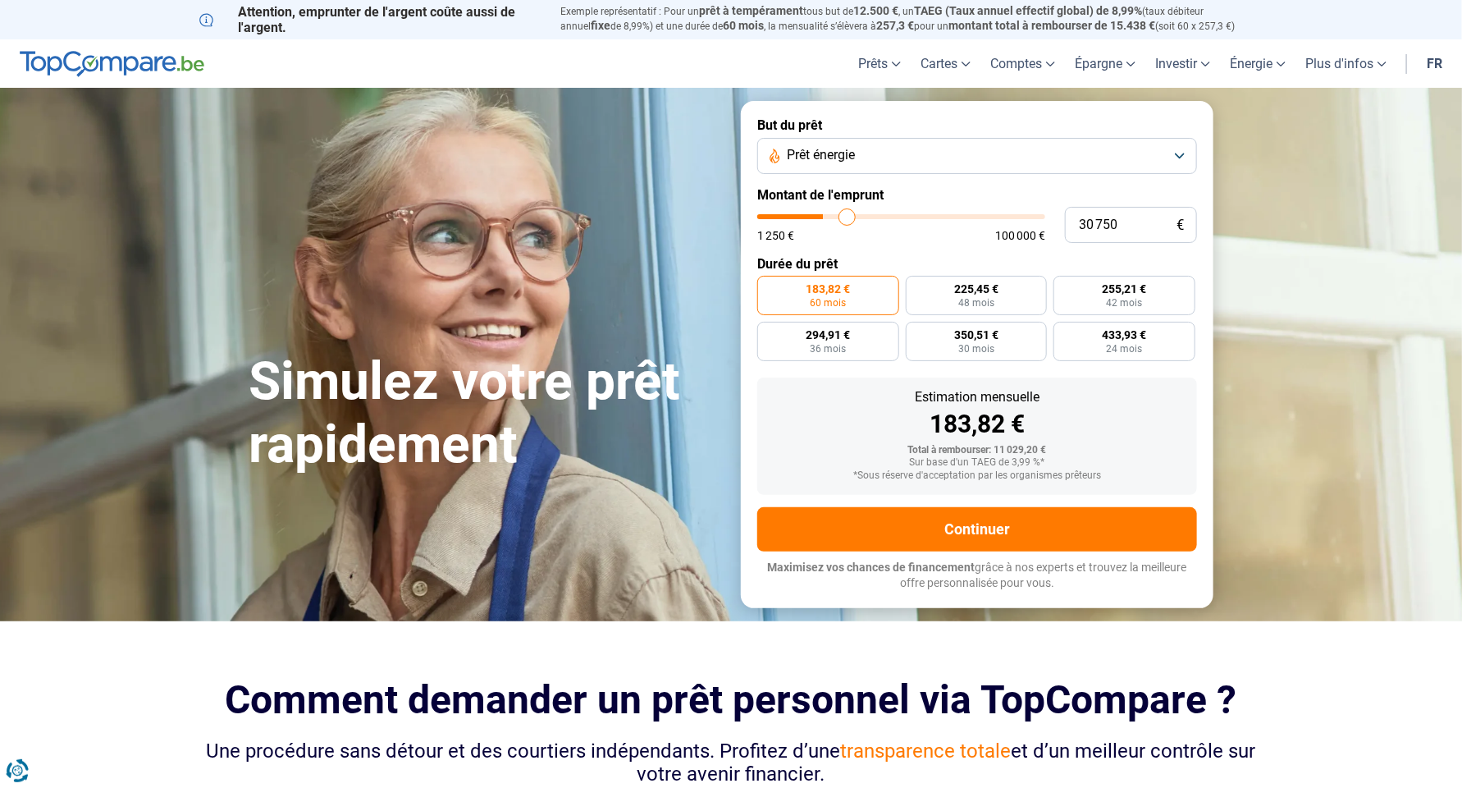
type input "31 250"
type input "31250"
type input "32 000"
type input "32000"
type input "32 250"
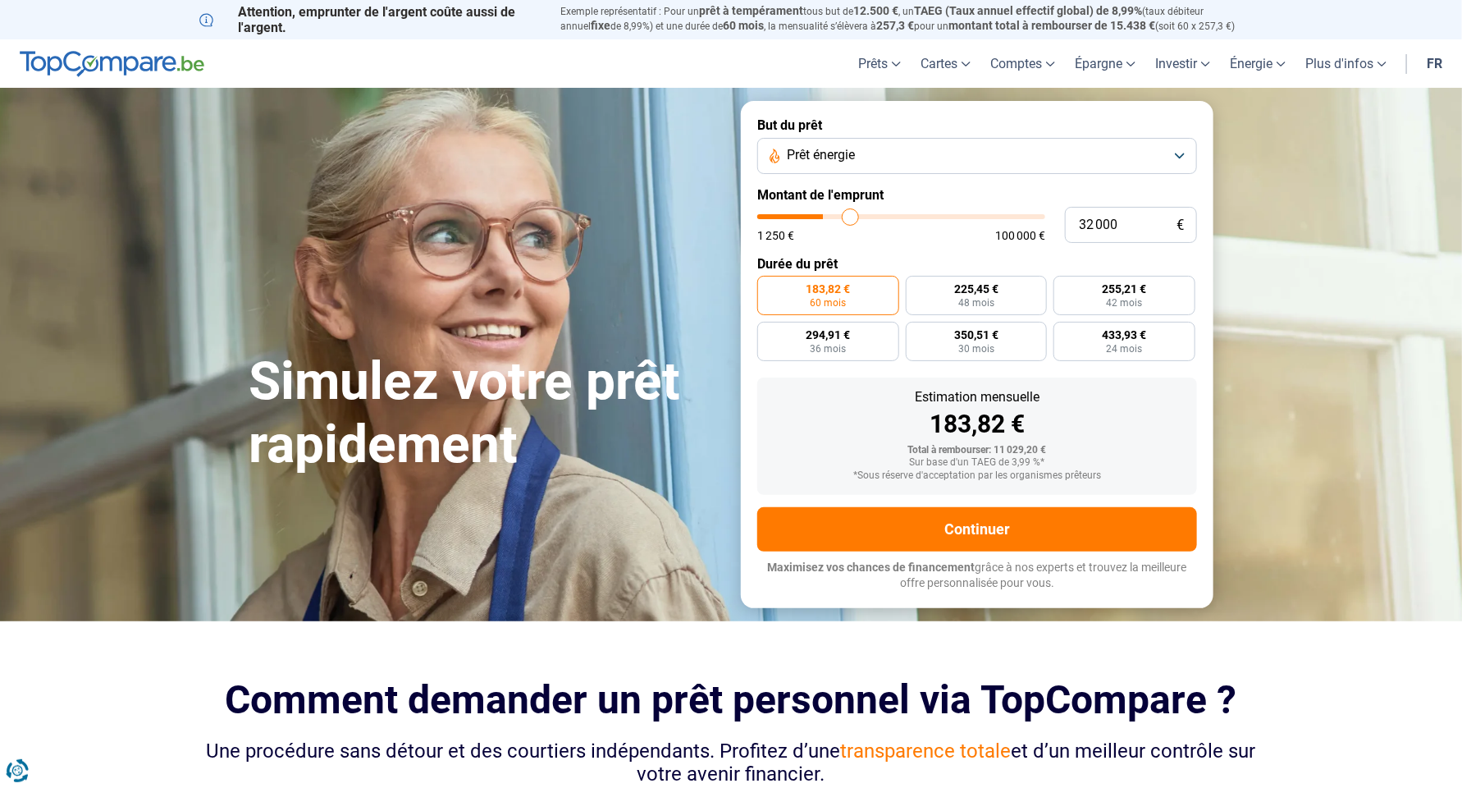
type input "32250"
type input "33 000"
type input "33000"
type input "33 250"
type input "33250"
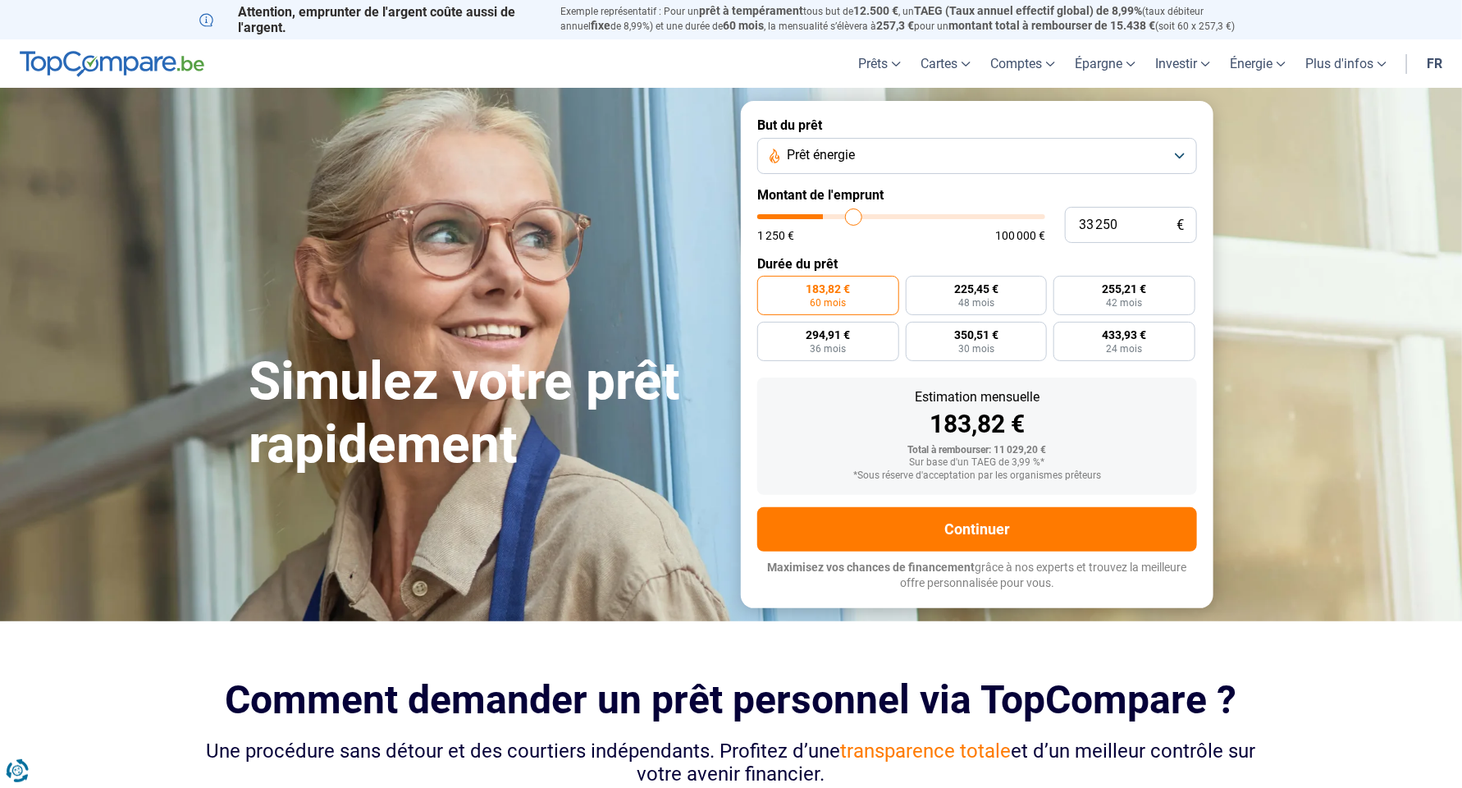
type input "34 000"
type input "34000"
type input "34 500"
type input "34500"
type input "35 000"
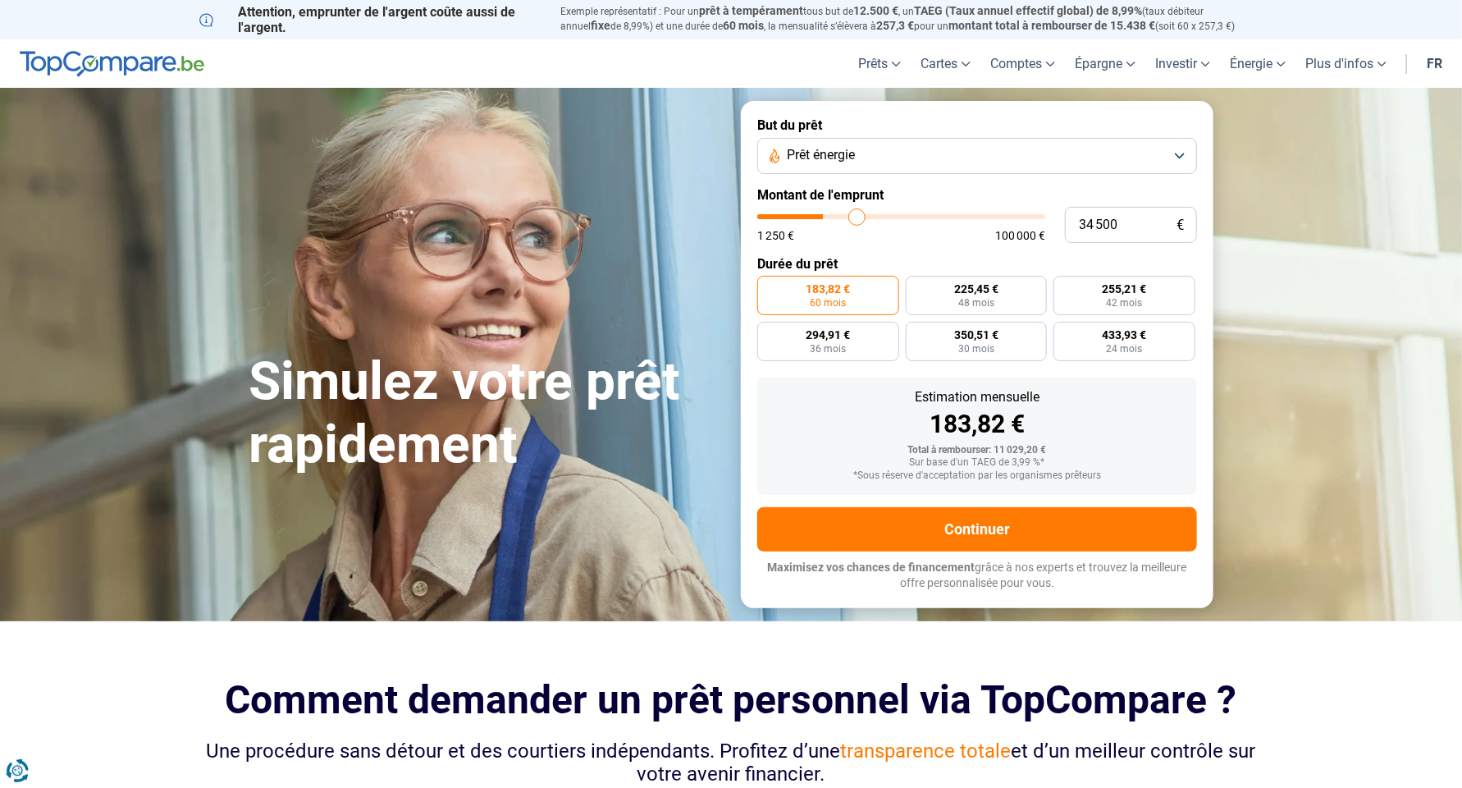
type input "35000"
type input "35 500"
type input "35500"
type input "35 750"
type input "35750"
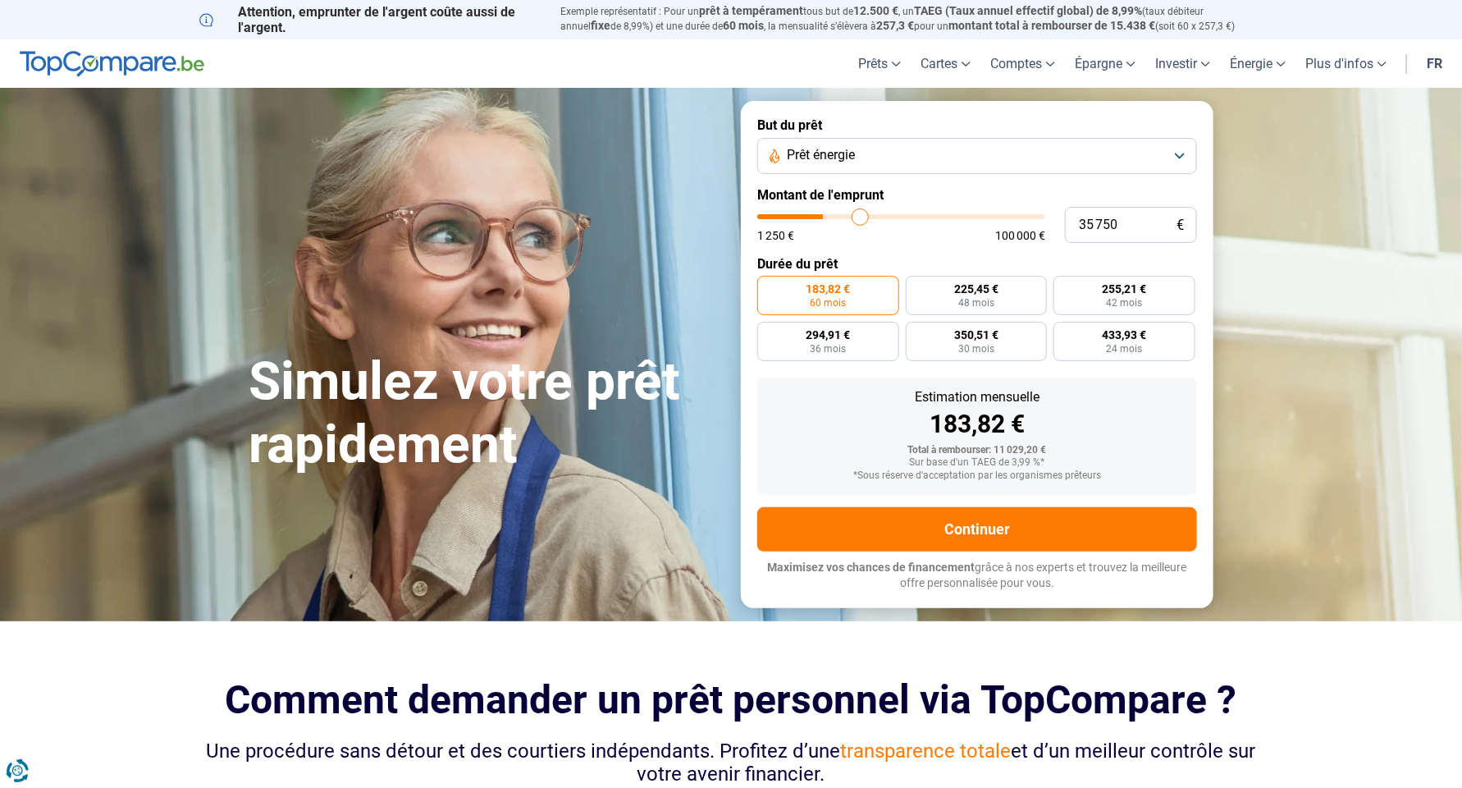
type input "36 250"
type input "36250"
type input "36 500"
type input "36500"
type input "36 750"
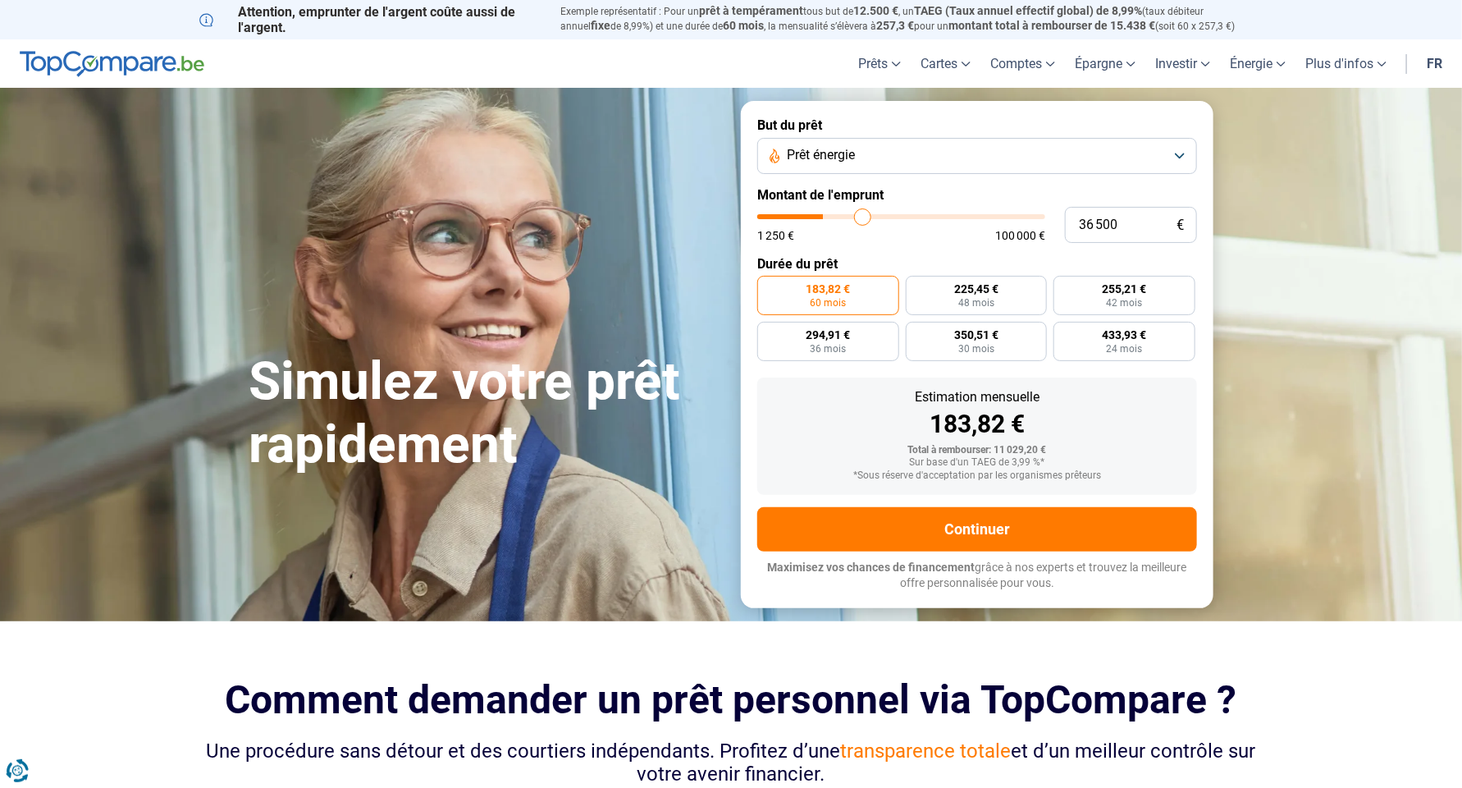
type input "36750"
type input "37 250"
type input "37250"
type input "37 500"
type input "37500"
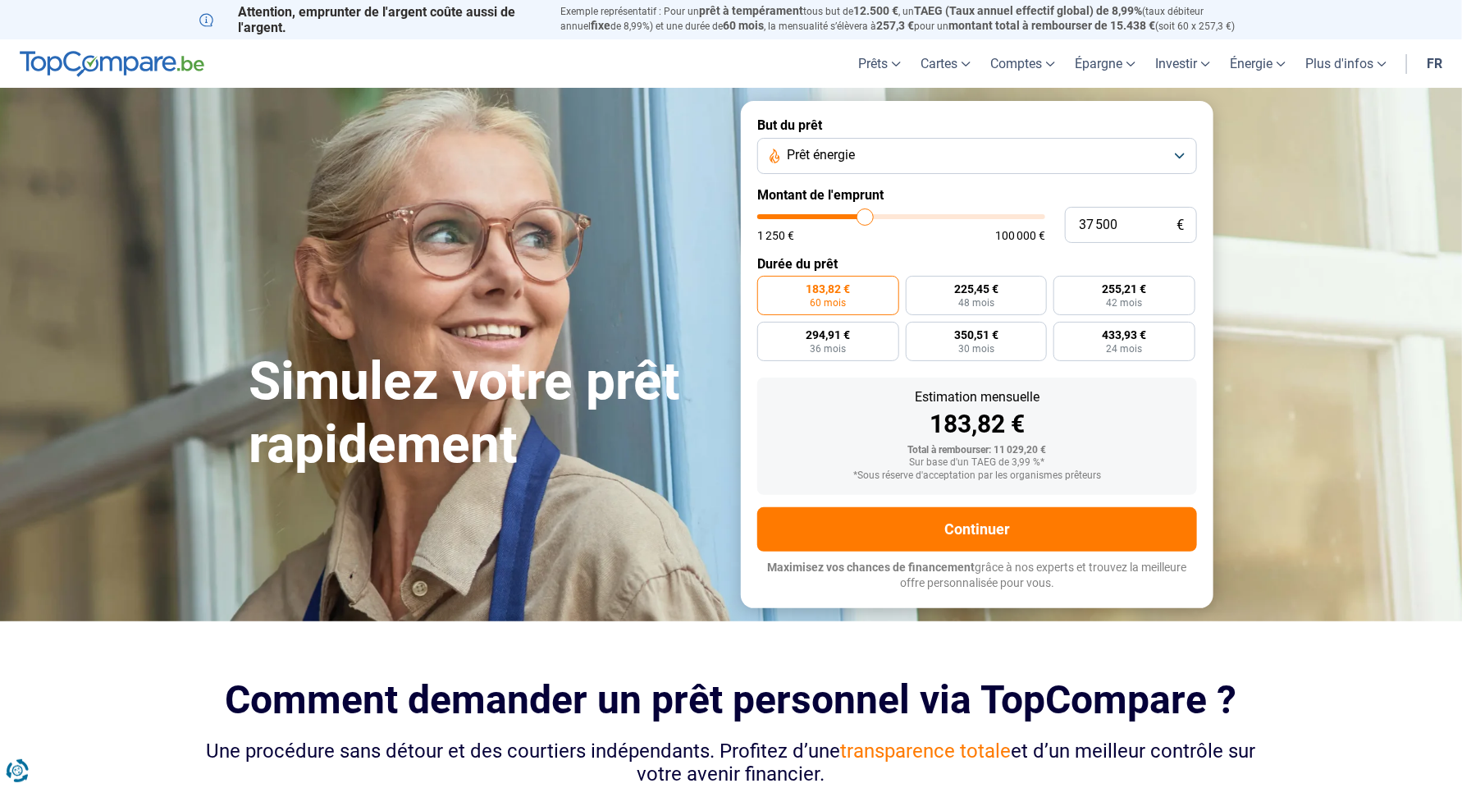
type input "37 750"
type input "37750"
type input "38 500"
type input "38500"
type input "38 750"
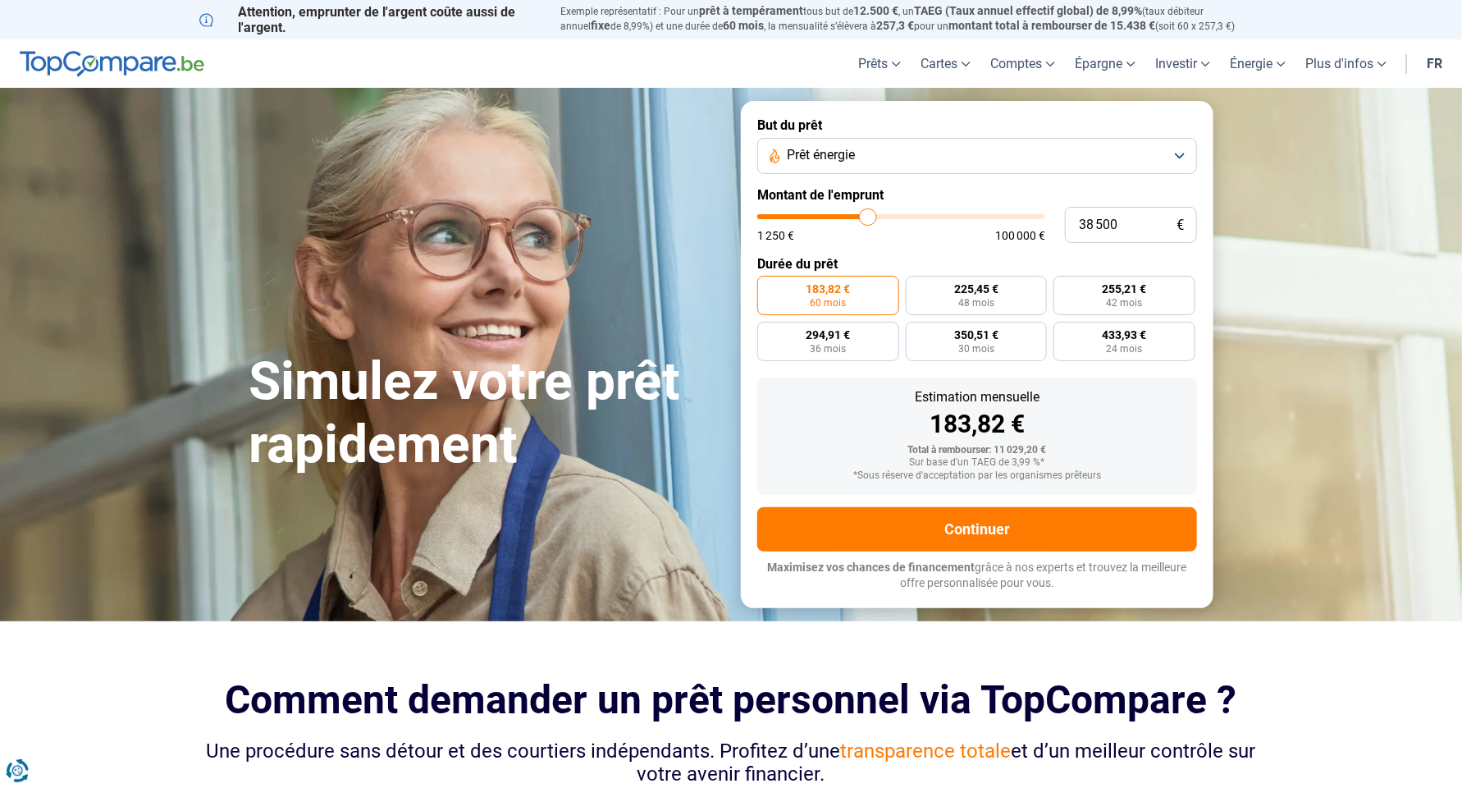
type input "38750"
type input "39 250"
type input "39250"
type input "39 750"
type input "39750"
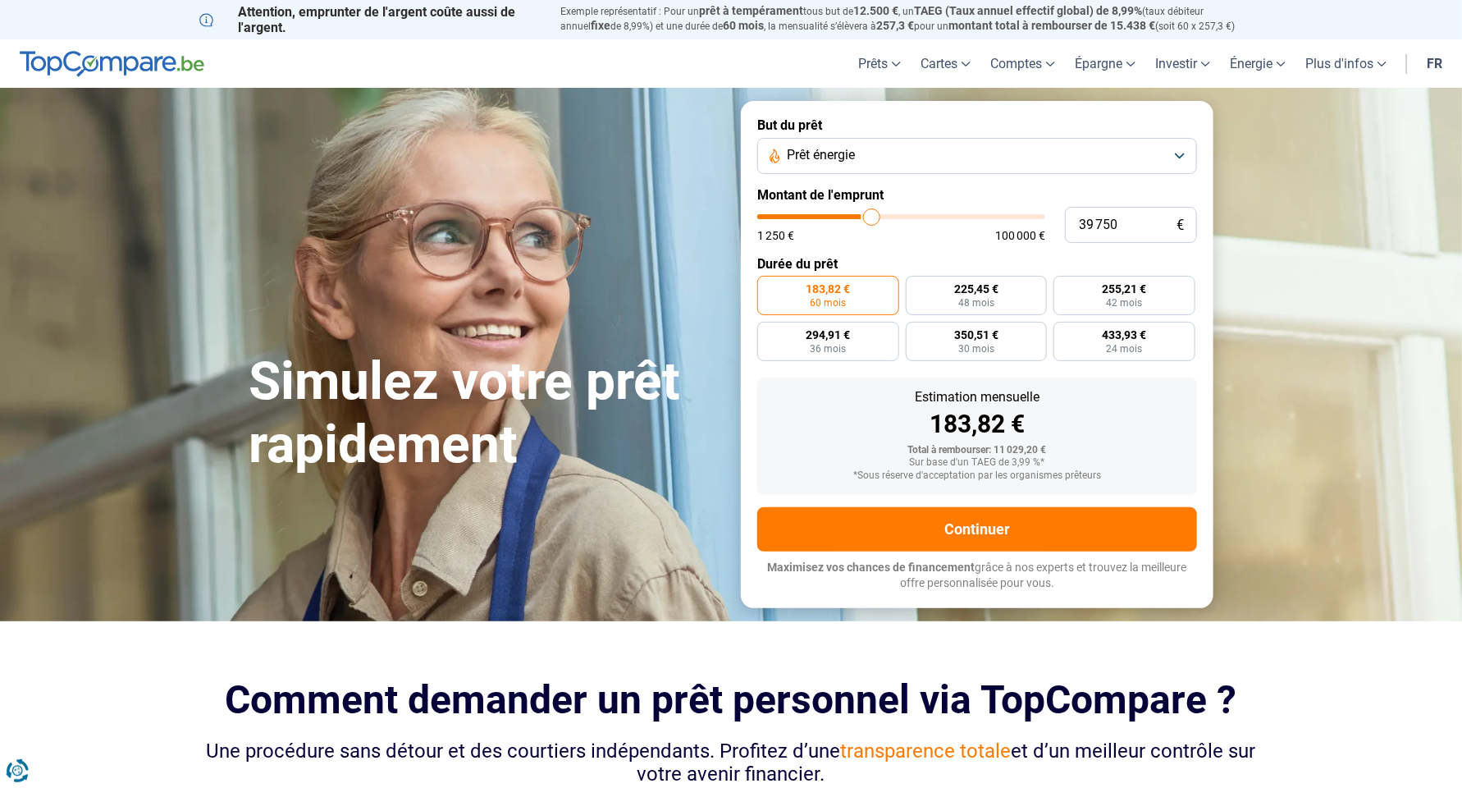
type input "40 000"
type input "40000"
type input "40 250"
type input "40250"
type input "40 500"
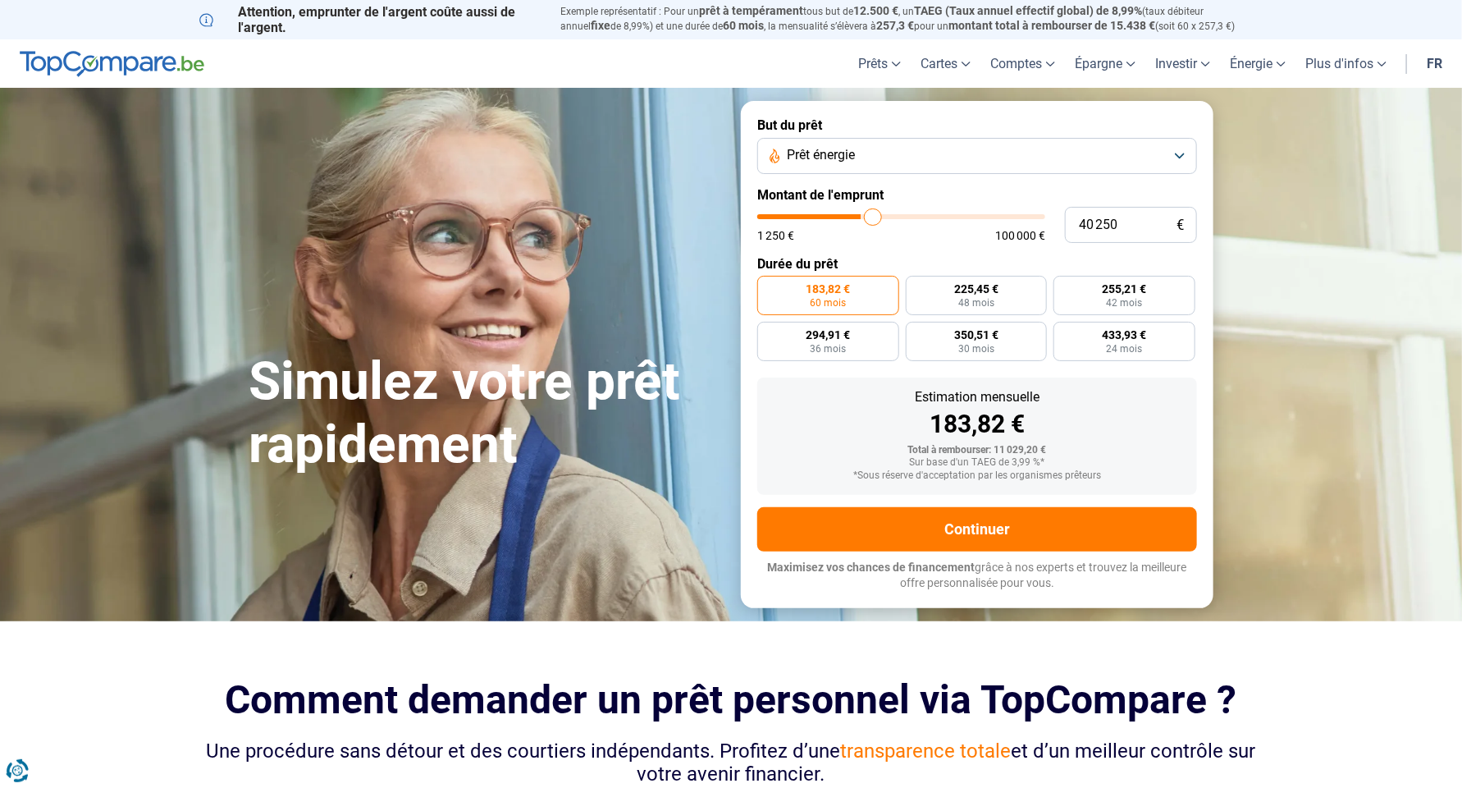
type input "40500"
type input "40 750"
type input "40750"
type input "41 000"
type input "41000"
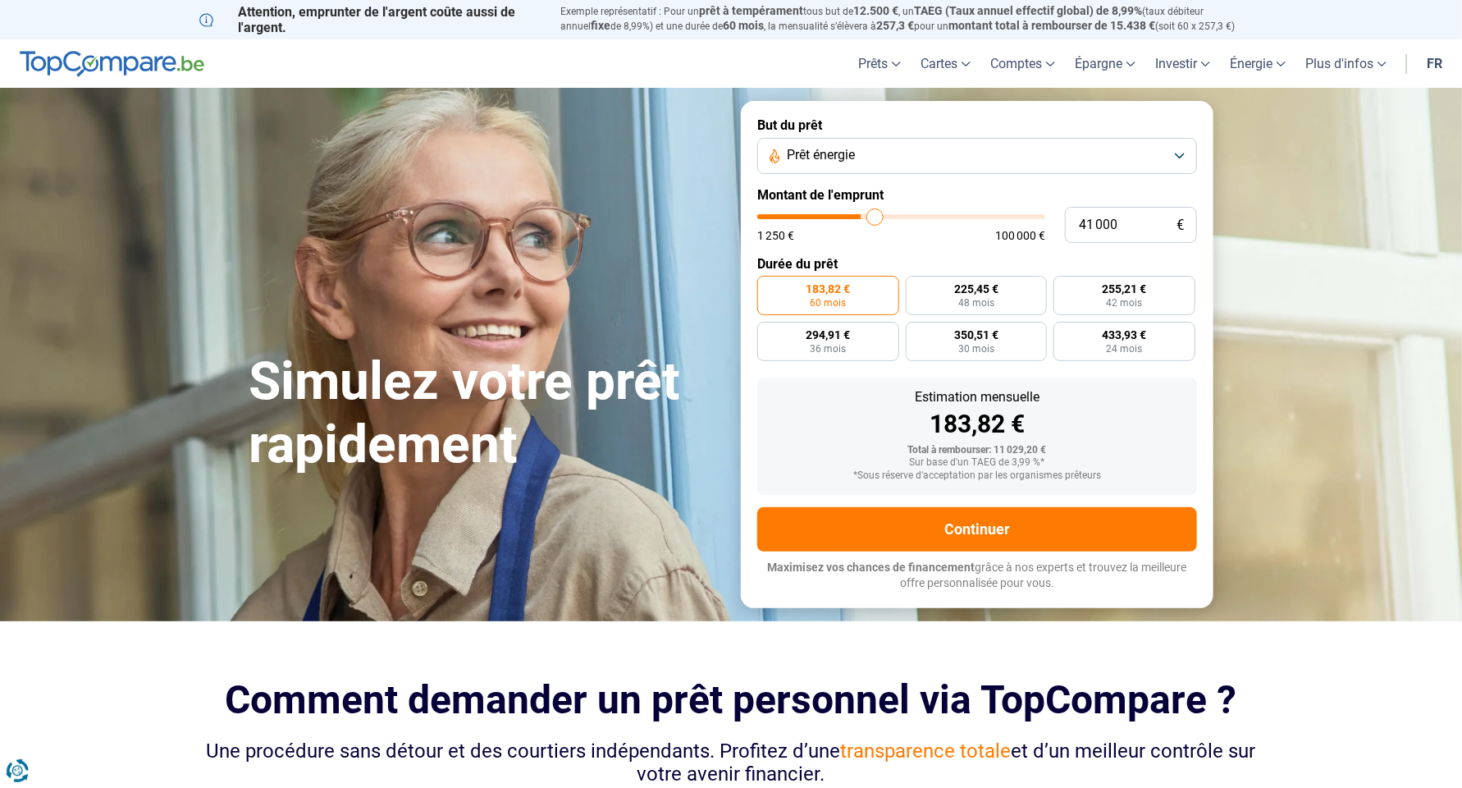
type input "41 500"
type input "41500"
type input "41 750"
type input "41750"
type input "42 000"
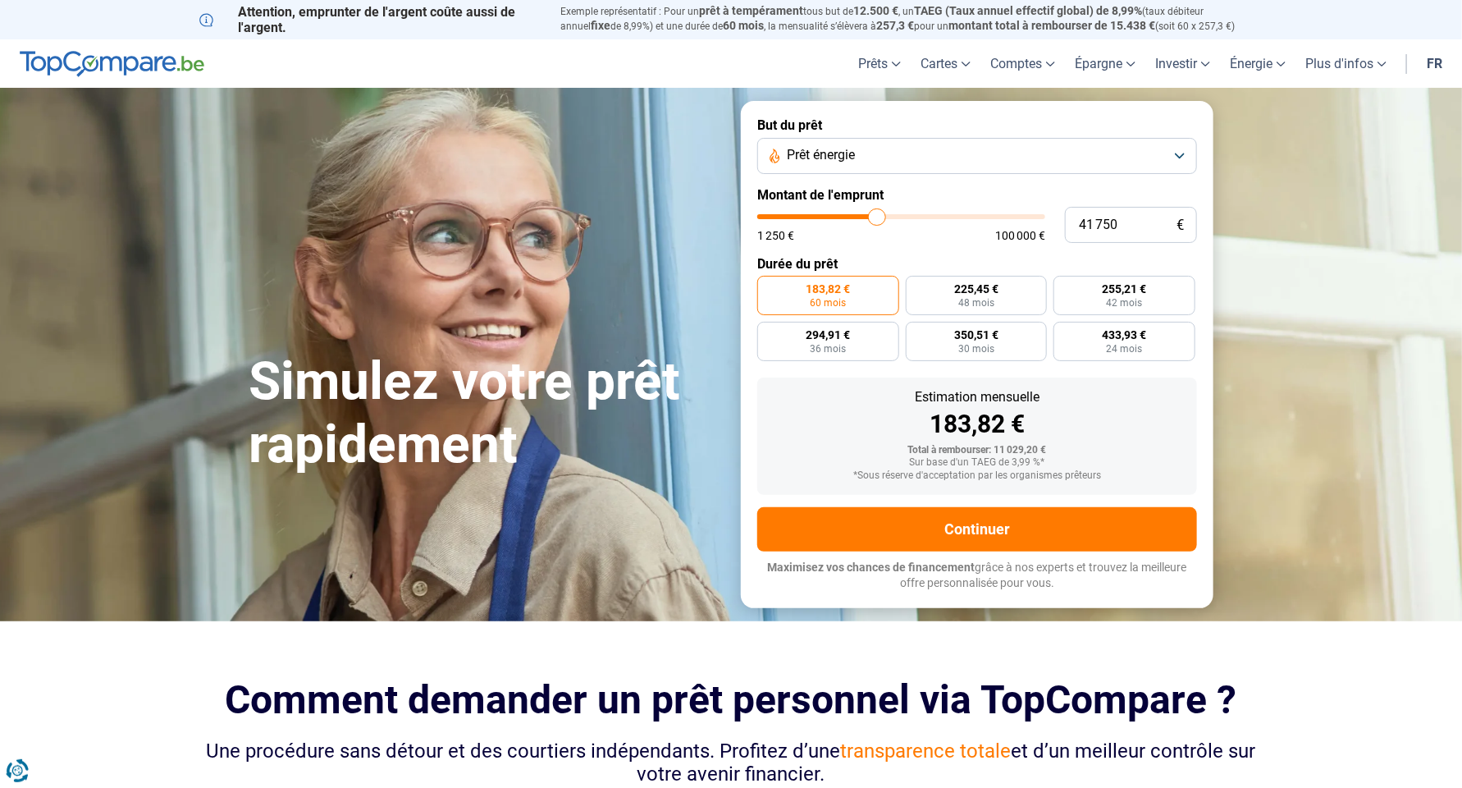
type input "42000"
type input "42 500"
type input "42500"
type input "42 750"
type input "42750"
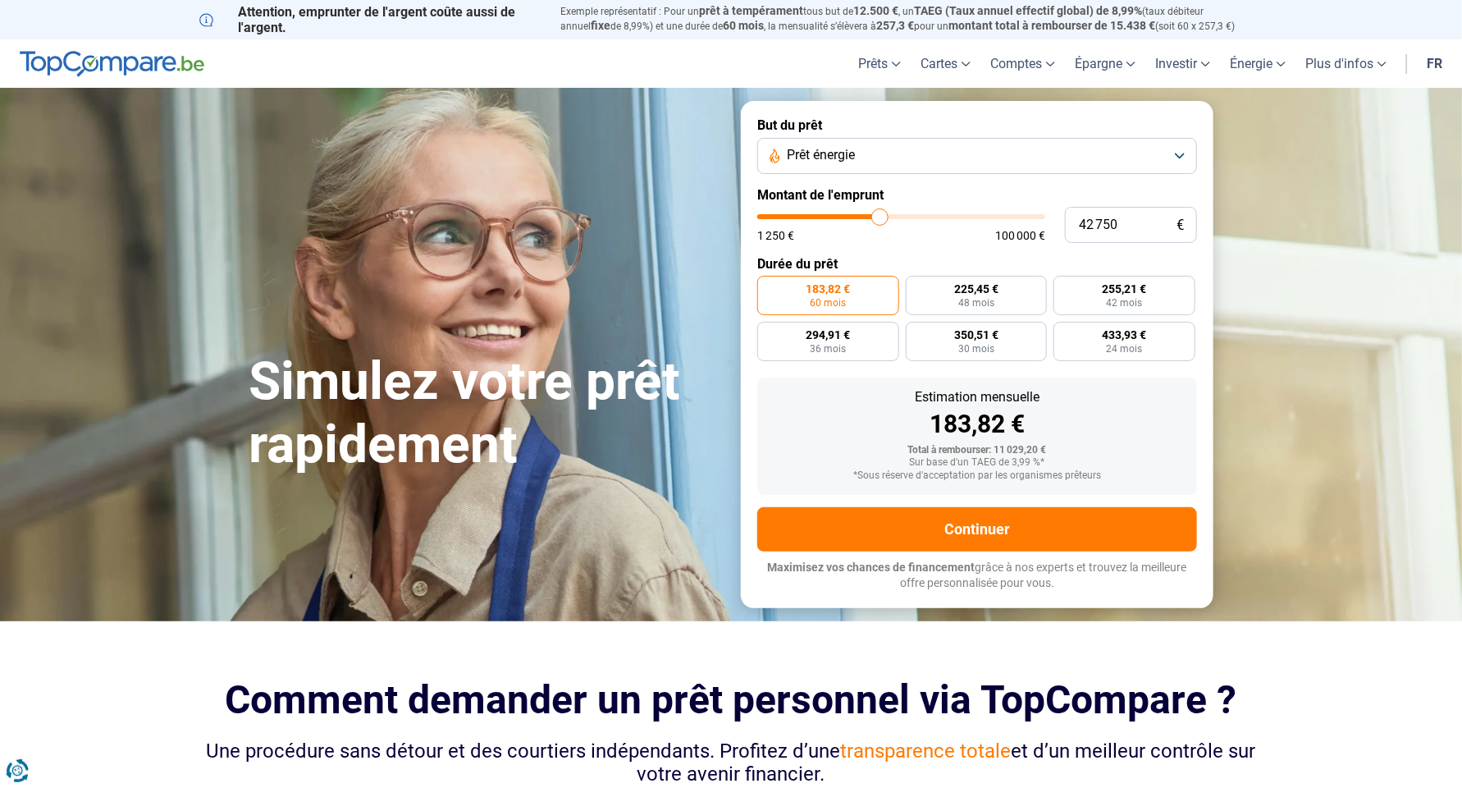
type input "43 000"
type input "43000"
type input "43 500"
type input "43500"
type input "43 750"
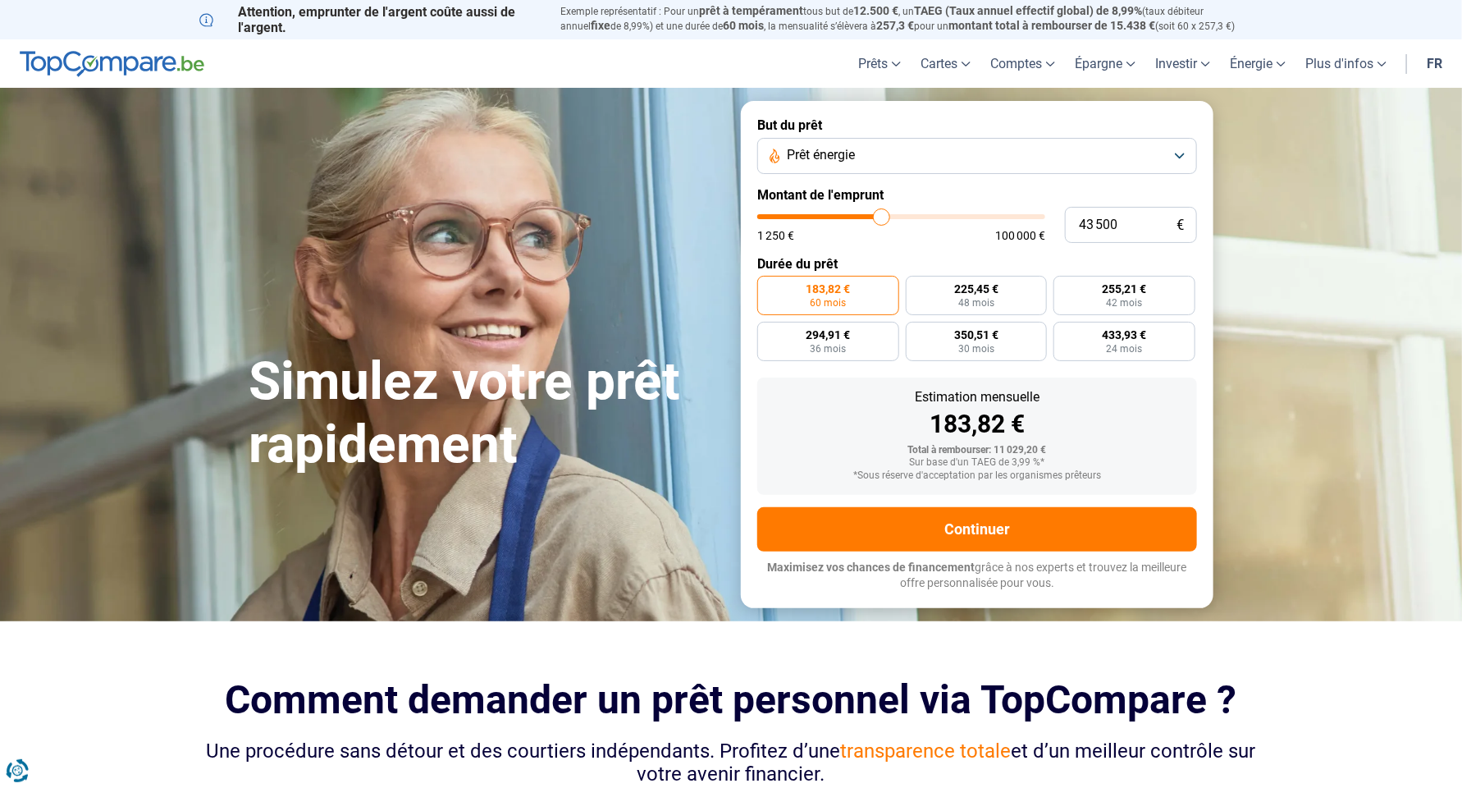
type input "43750"
type input "44 000"
type input "44000"
type input "44 750"
type input "44750"
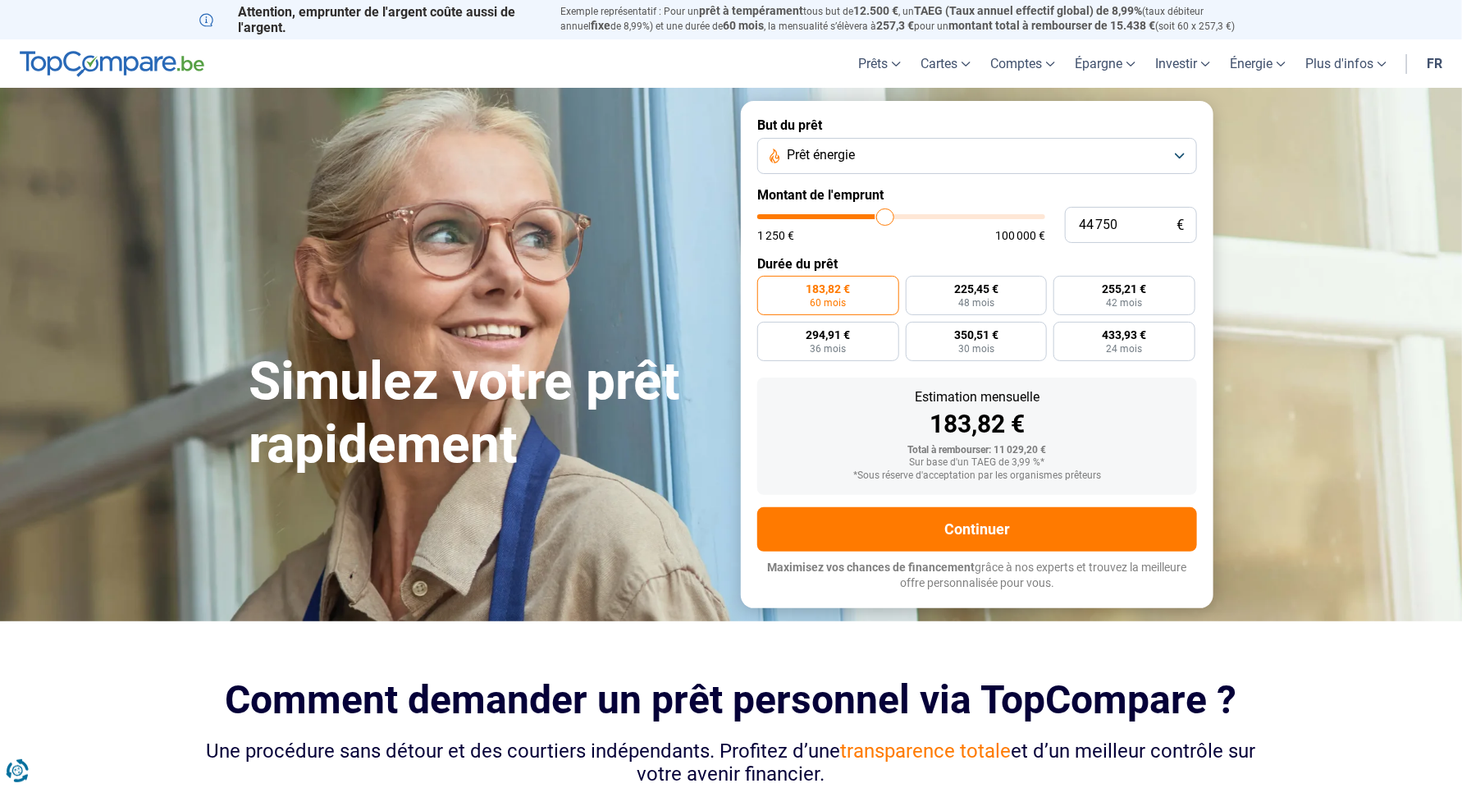
type input "45 000"
type input "45000"
type input "45 500"
type input "45500"
type input "45 750"
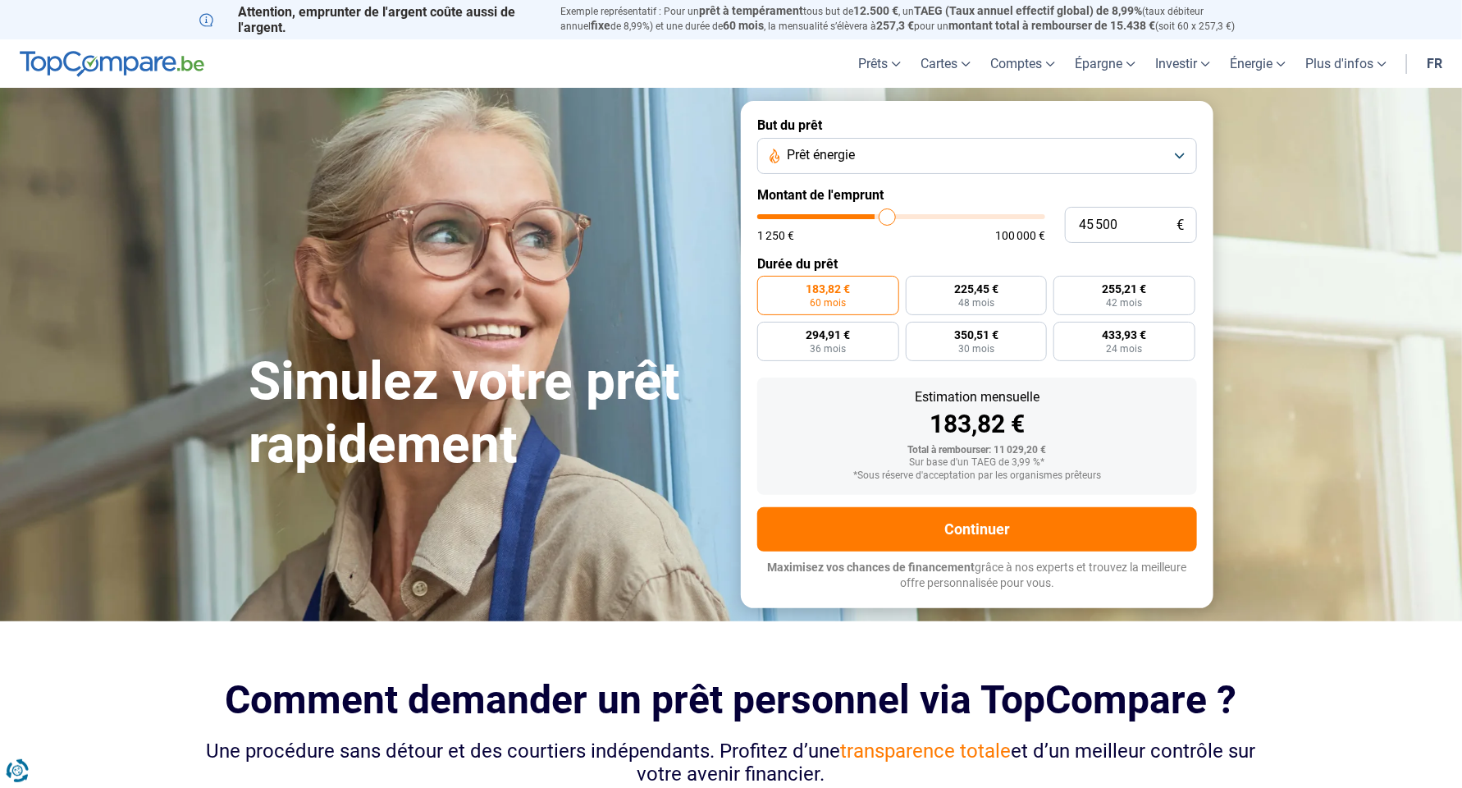
type input "45750"
type input "46 000"
type input "46000"
type input "46 250"
type input "46250"
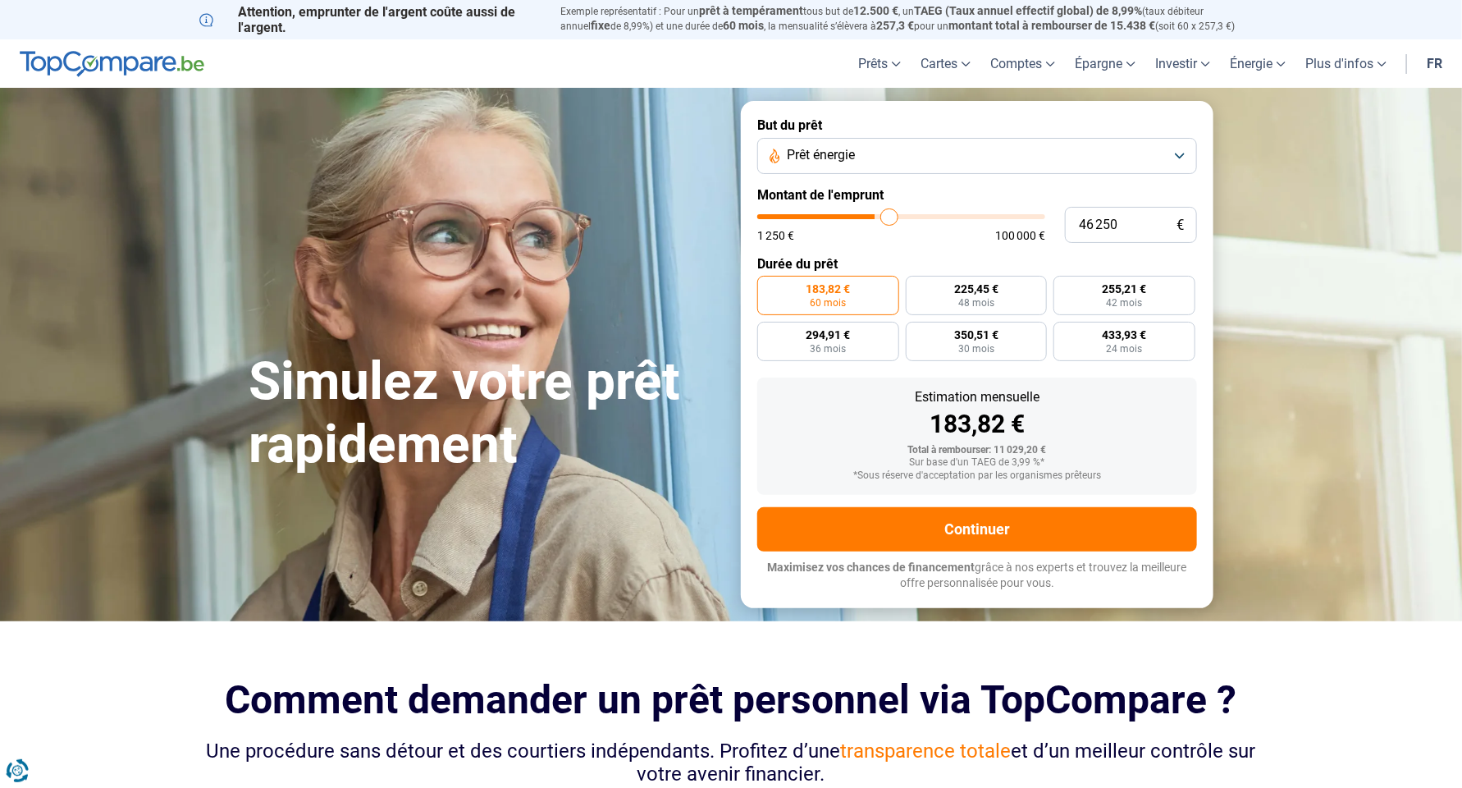
type input "46 750"
type input "46750"
type input "47 000"
type input "47000"
type input "47 250"
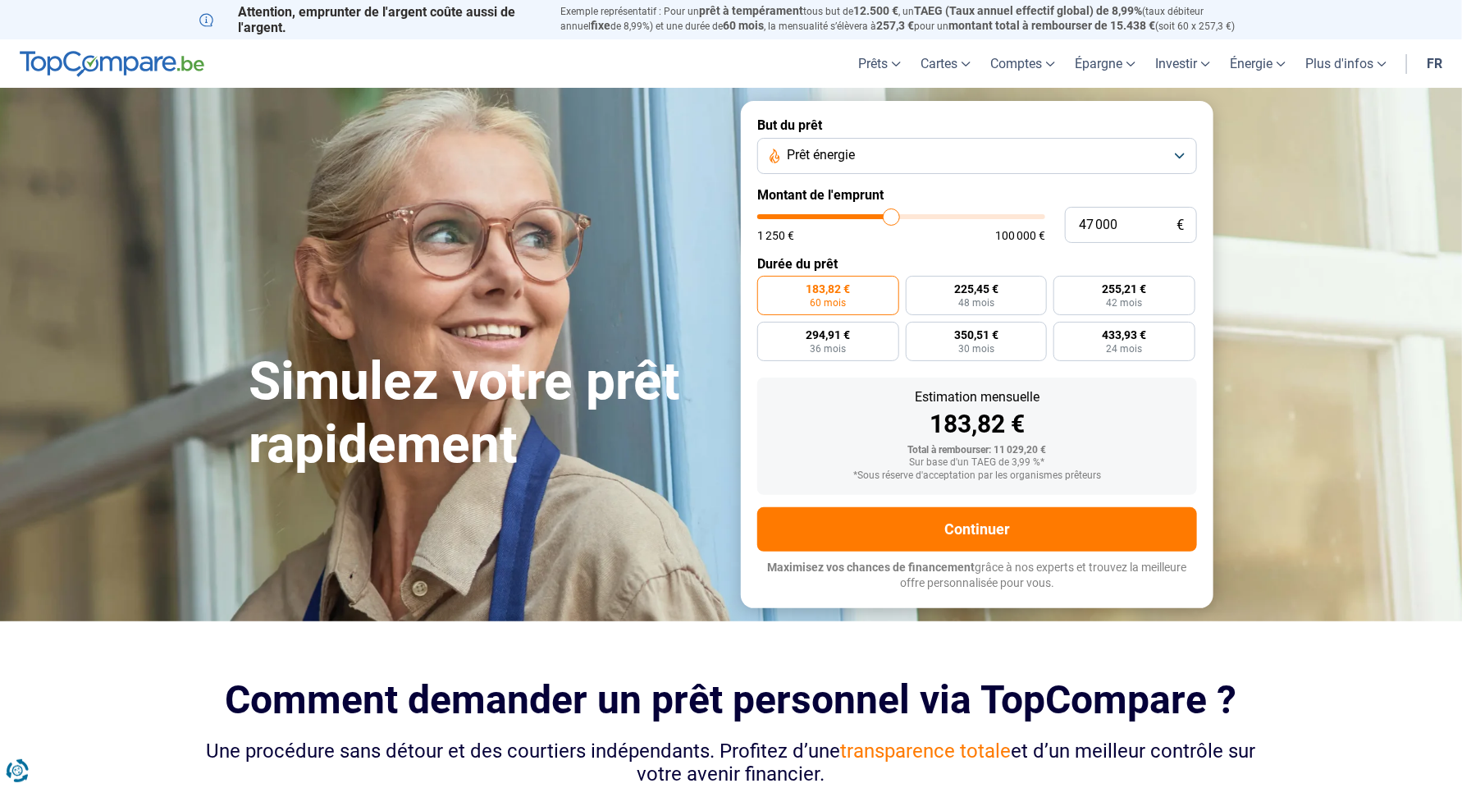
type input "47250"
type input "47 750"
type input "47750"
type input "48 000"
type input "48000"
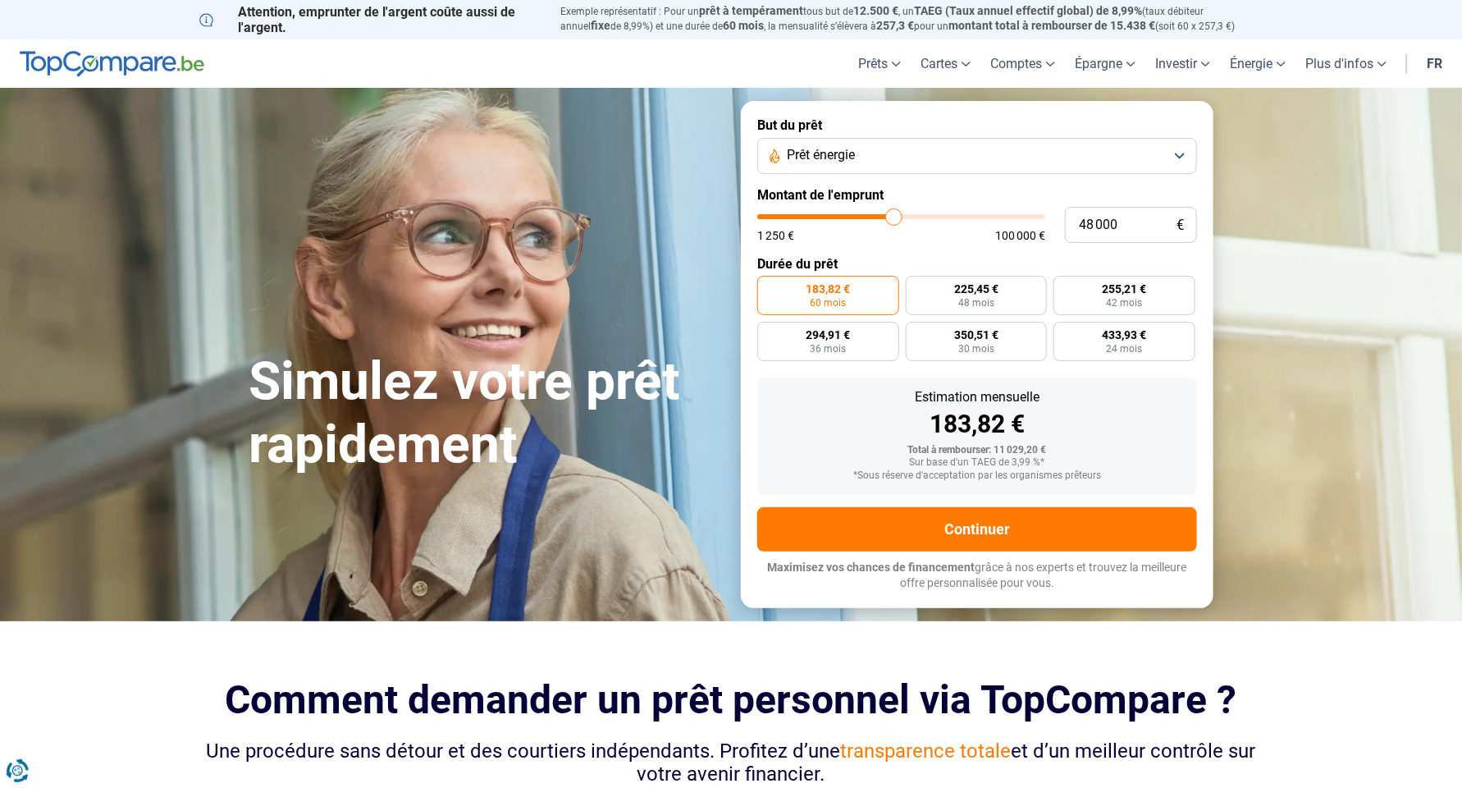
type input "48 250"
type input "48250"
type input "48 750"
type input "48750"
type input "49 000"
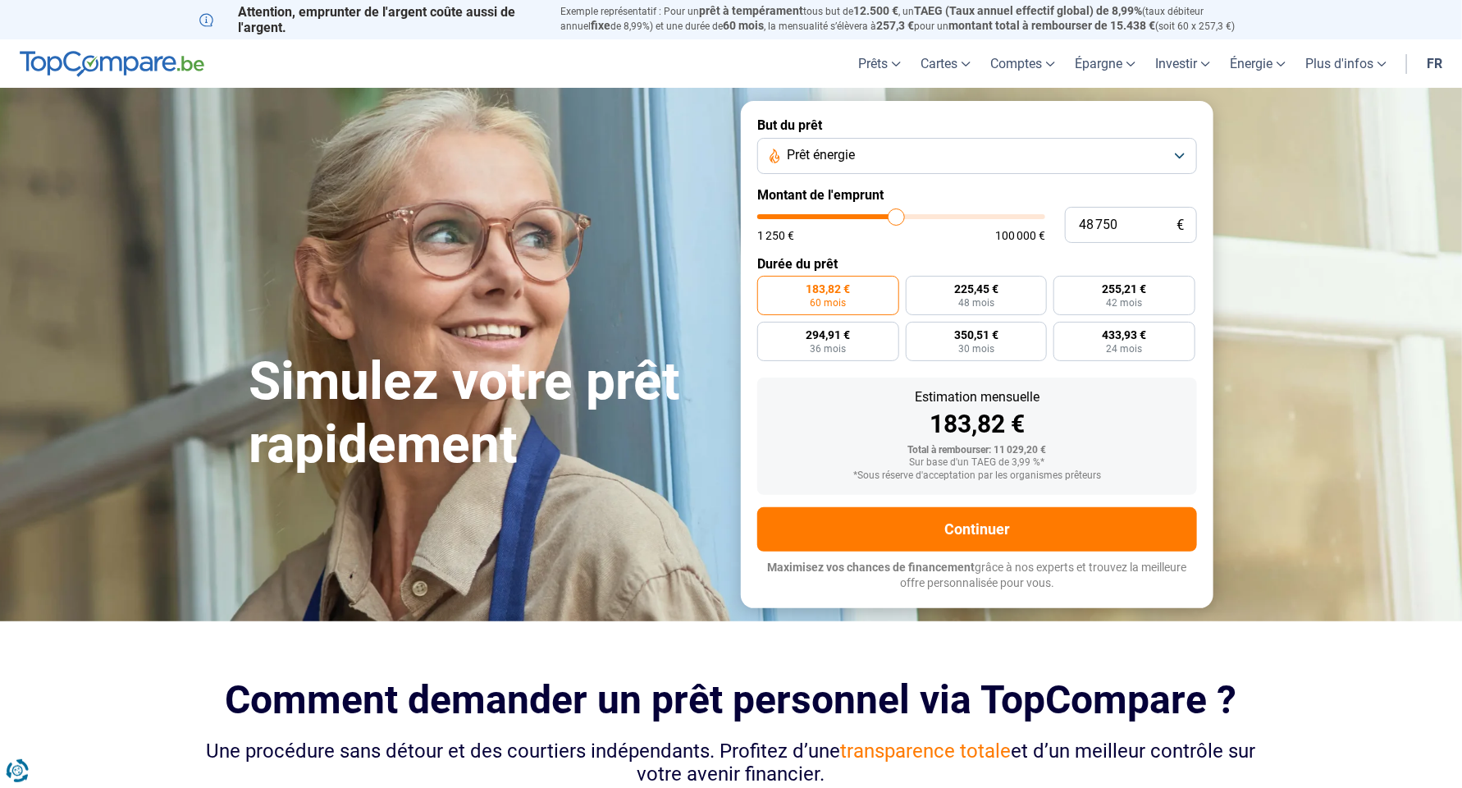
type input "49000"
type input "49 250"
type input "49250"
type input "49 500"
type input "49500"
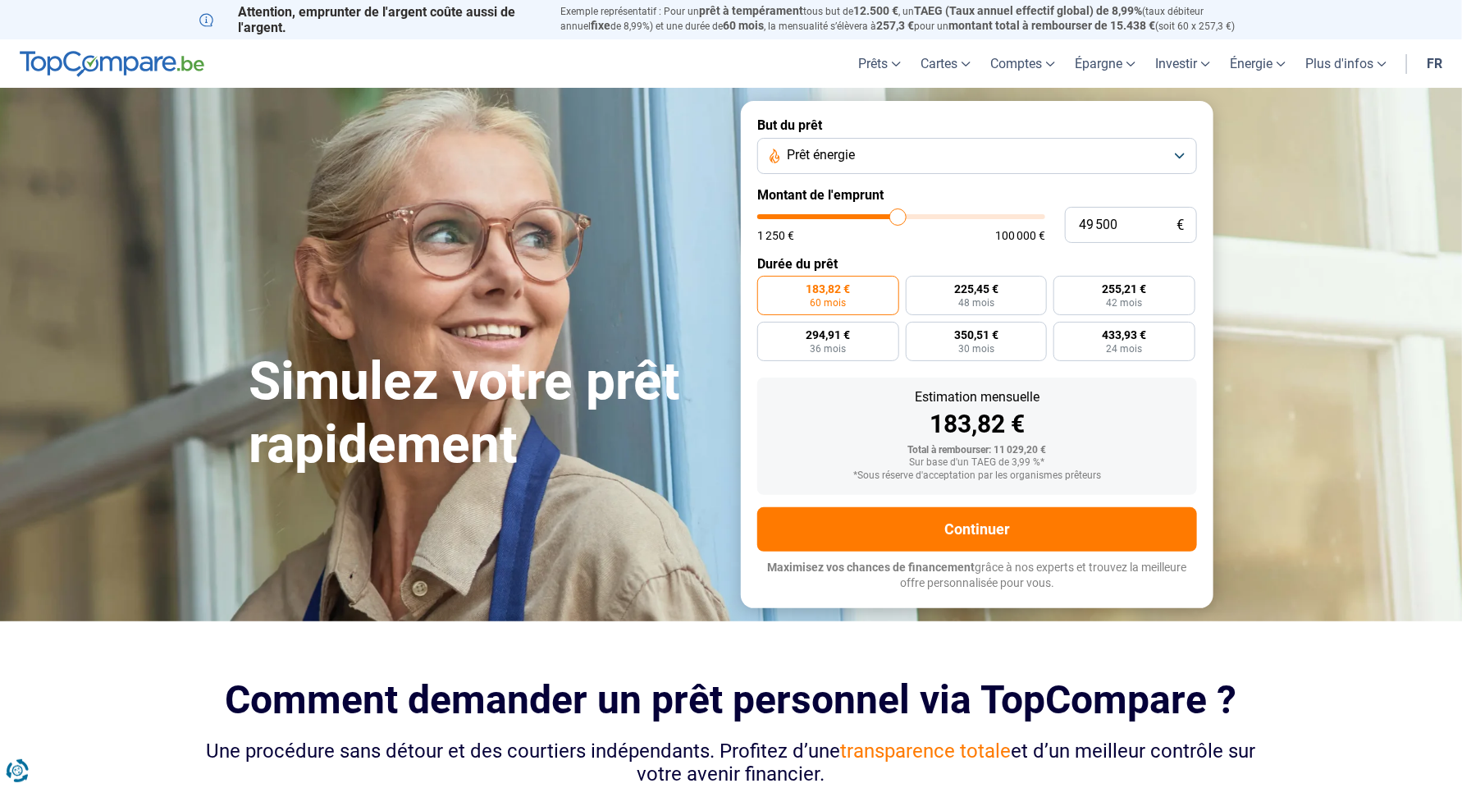
type input "49 750"
type input "49750"
type input "50 000"
type input "50000"
type input "50 250"
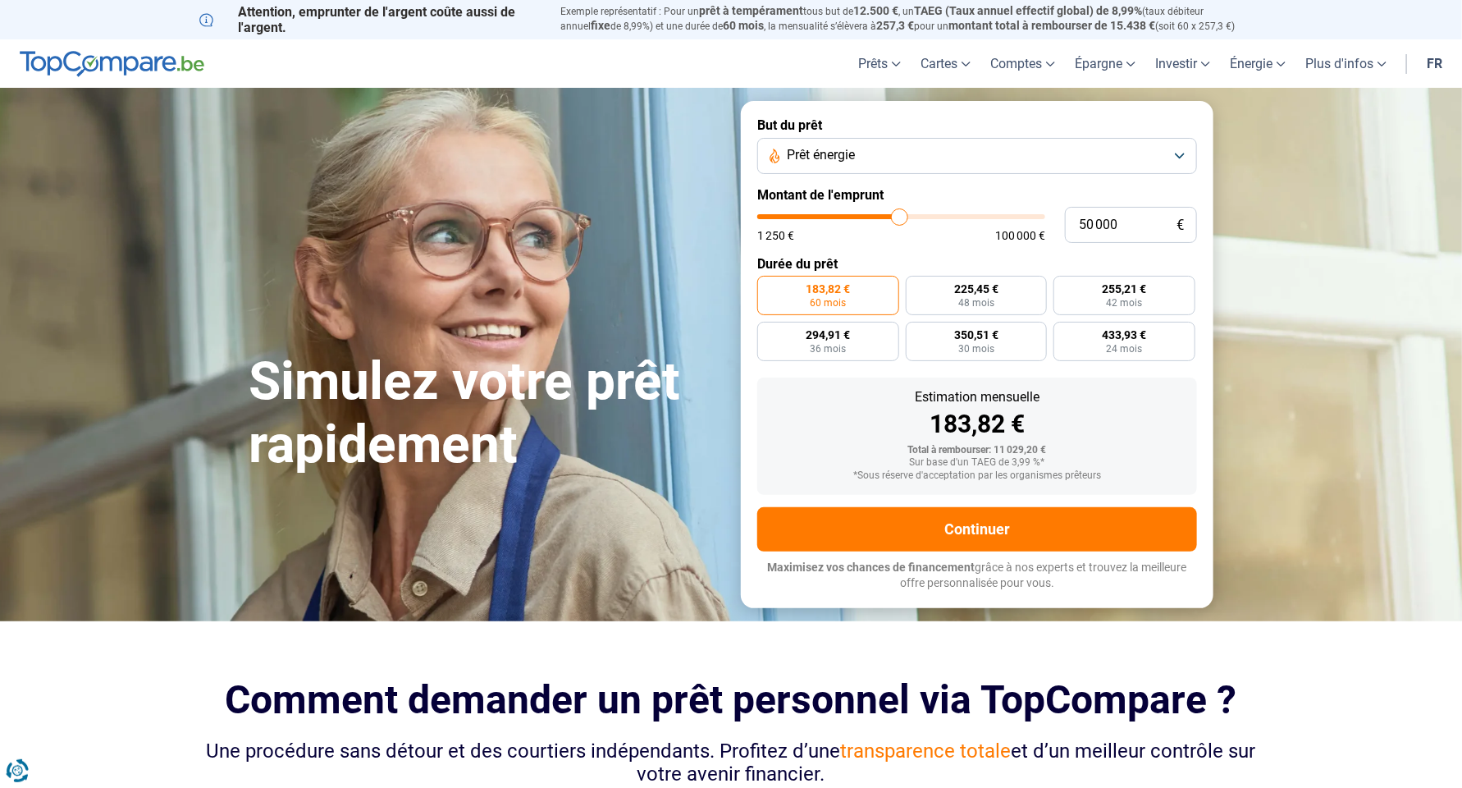
type input "50250"
type input "50 500"
type input "50500"
type input "50 750"
type input "50750"
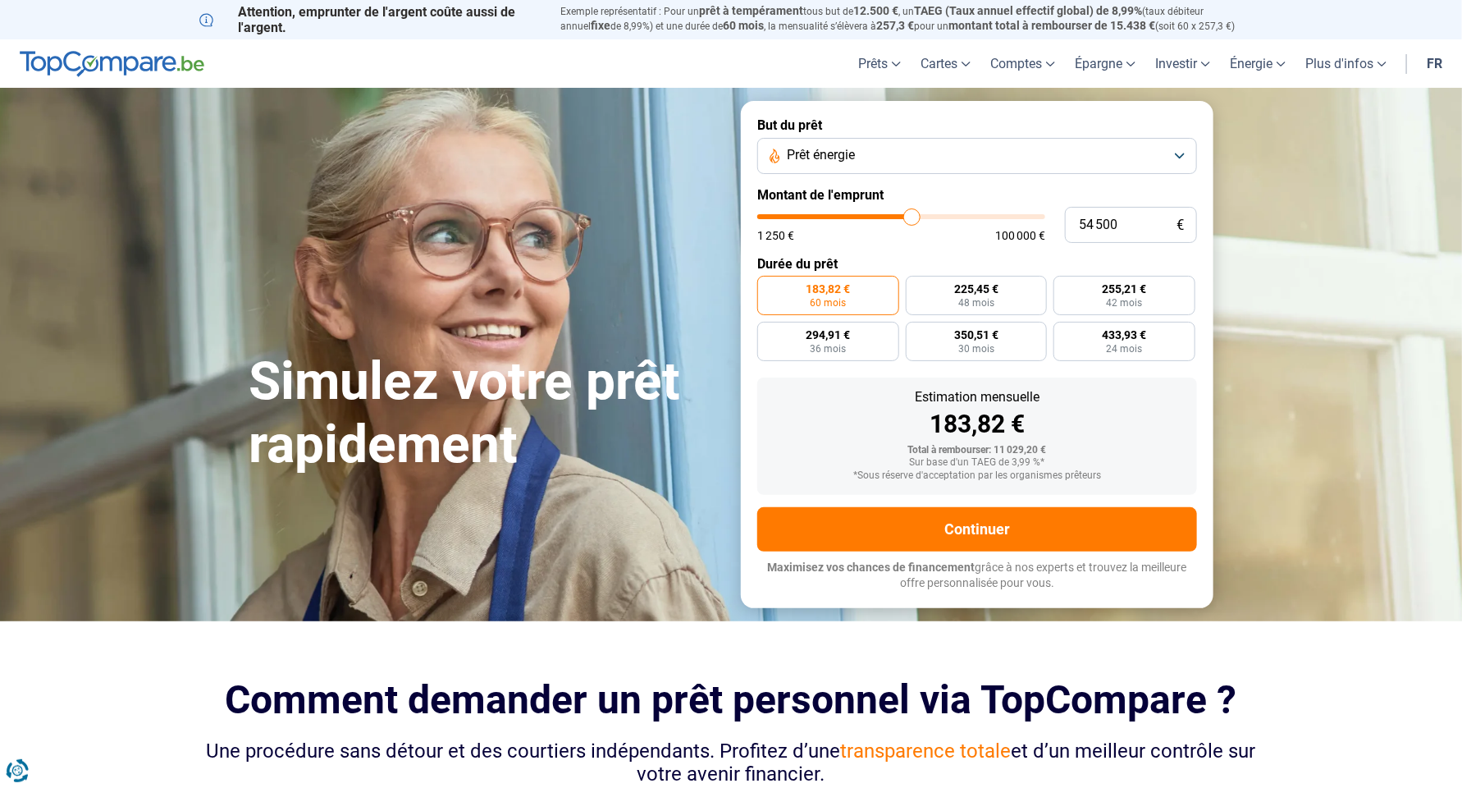
drag, startPoint x: 793, startPoint y: 217, endPoint x: 912, endPoint y: 207, distance: 118.6
click at [912, 214] on input "range" at bounding box center [901, 216] width 288 height 5
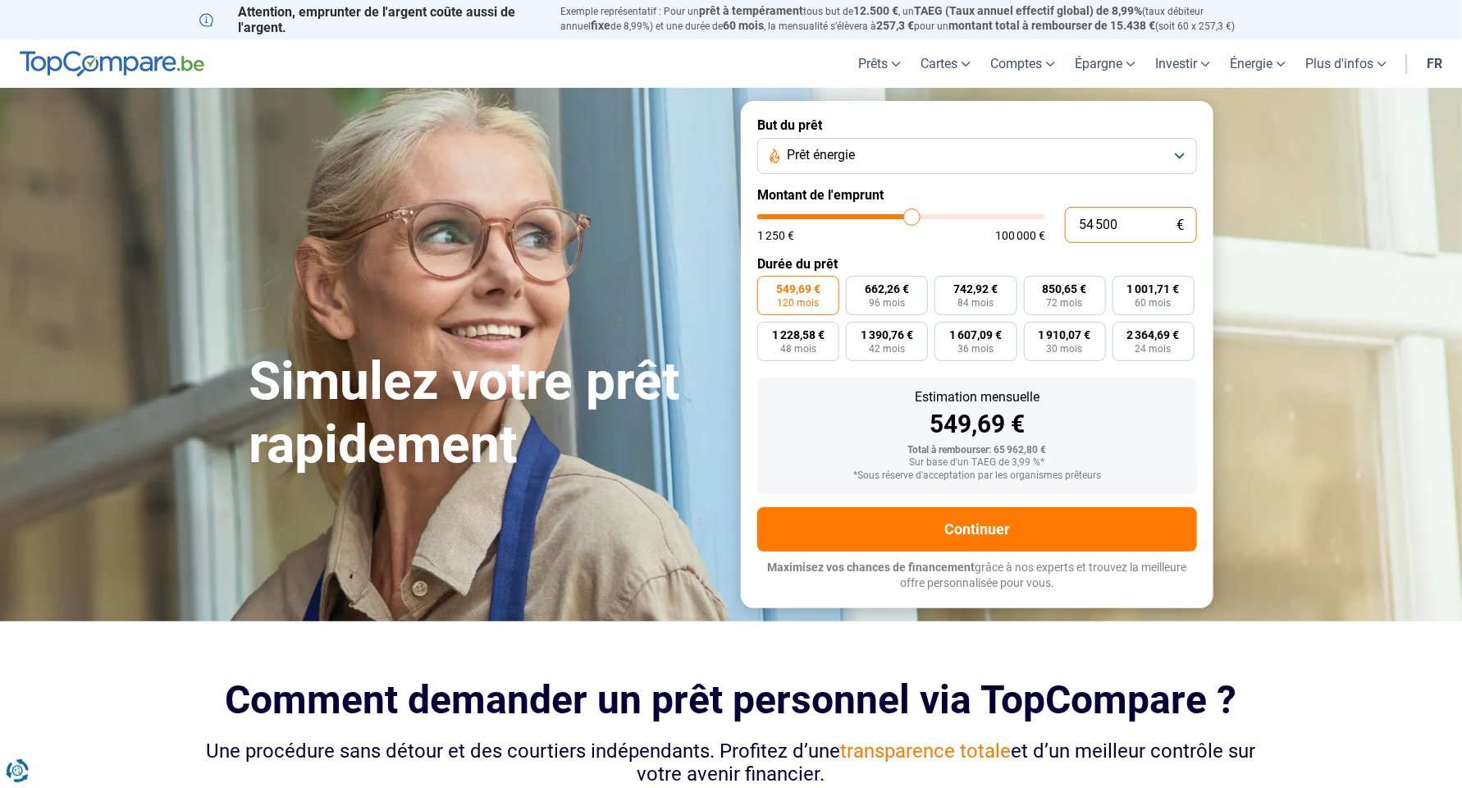
drag, startPoint x: 1125, startPoint y: 225, endPoint x: 1008, endPoint y: 231, distance: 117.5
click at [1008, 231] on div "54 500 € 1 250 € 100 000 €" at bounding box center [977, 225] width 440 height 36
